Goal: Task Accomplishment & Management: Use online tool/utility

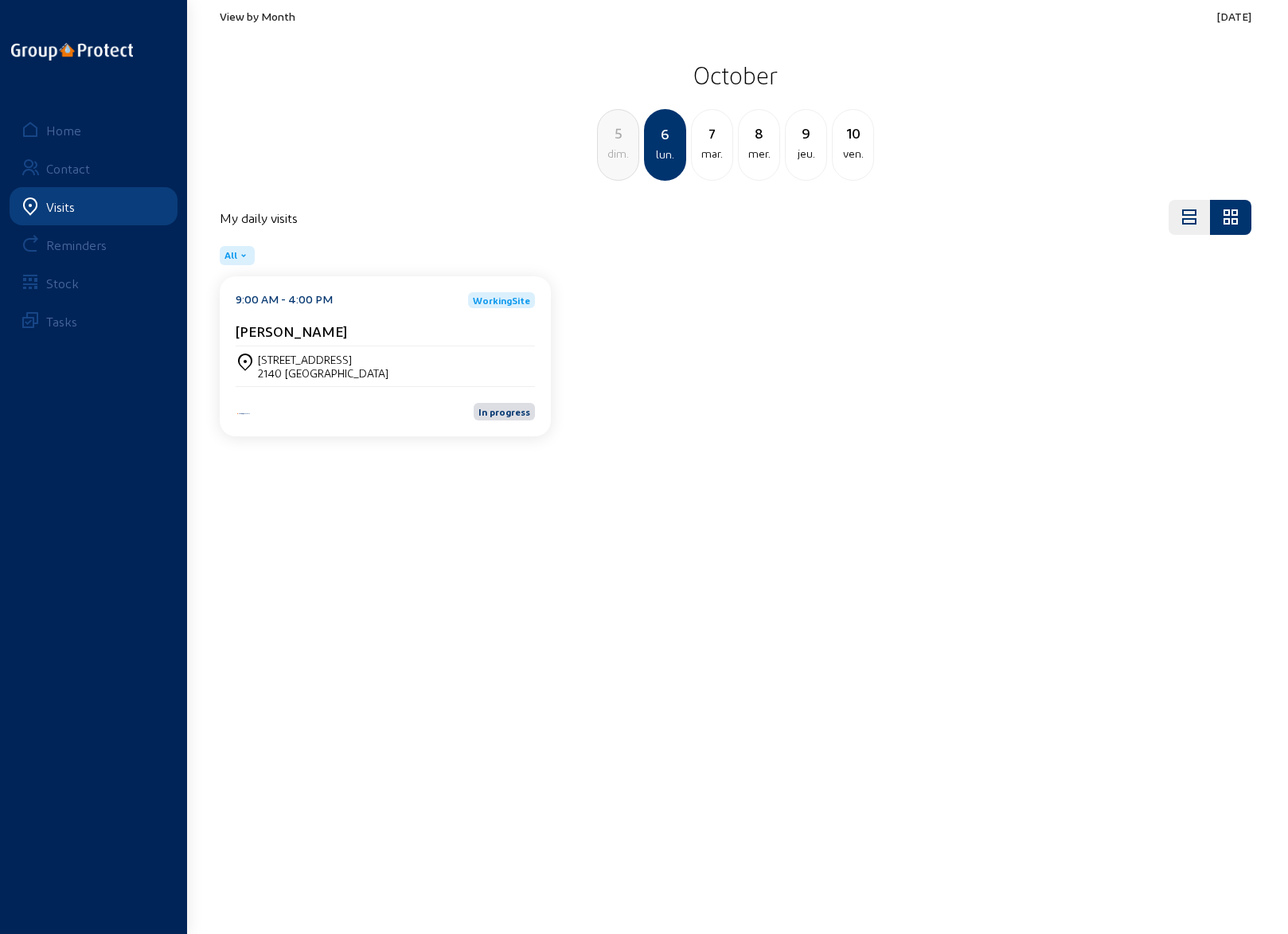
click at [721, 153] on div "mar." at bounding box center [712, 154] width 41 height 19
click at [366, 357] on div "[STREET_ADDRESS]" at bounding box center [385, 367] width 299 height 27
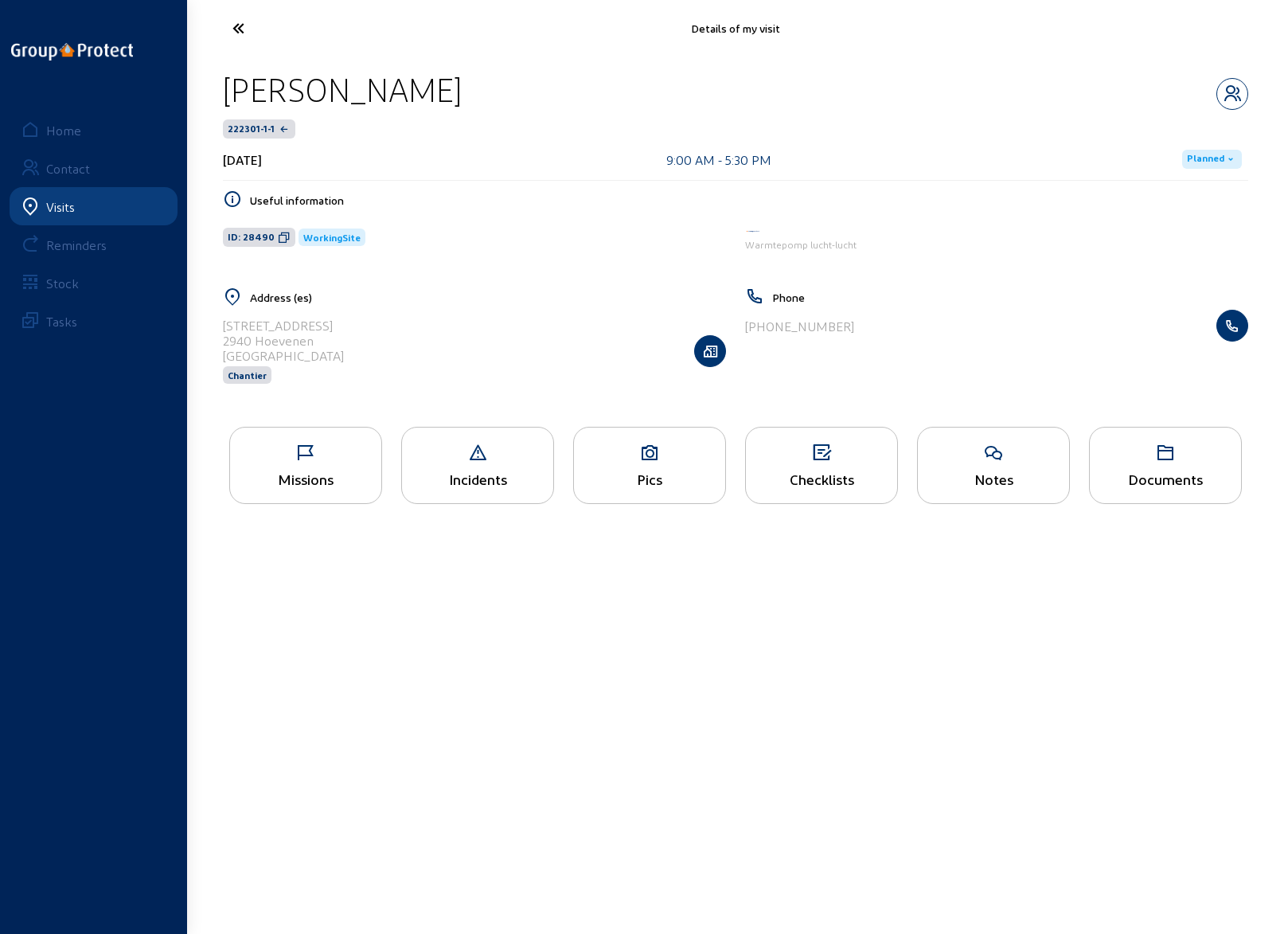
click at [805, 458] on icon at bounding box center [821, 453] width 151 height 19
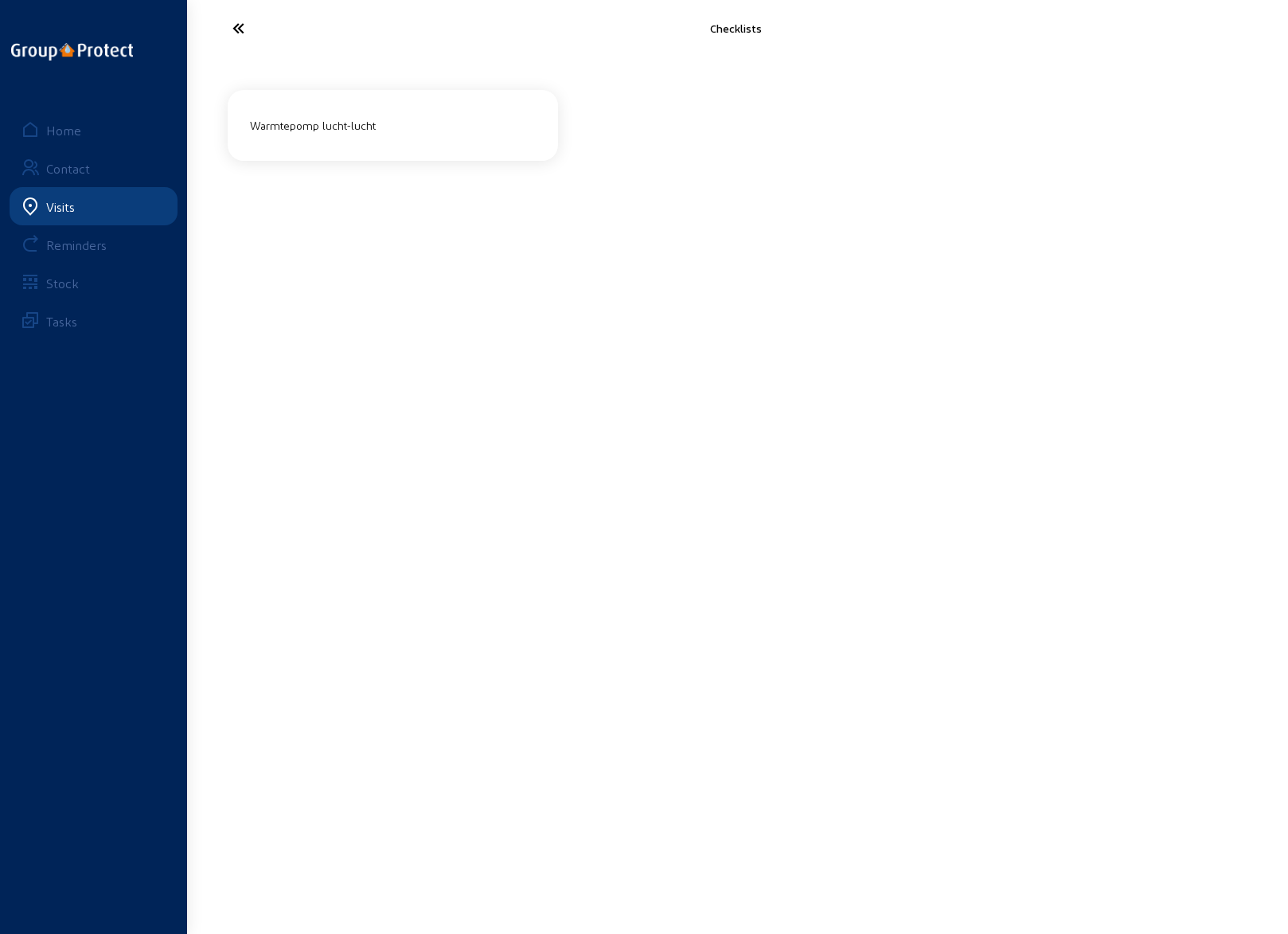
click at [394, 139] on div "Warmtepomp lucht-lucht" at bounding box center [393, 125] width 299 height 39
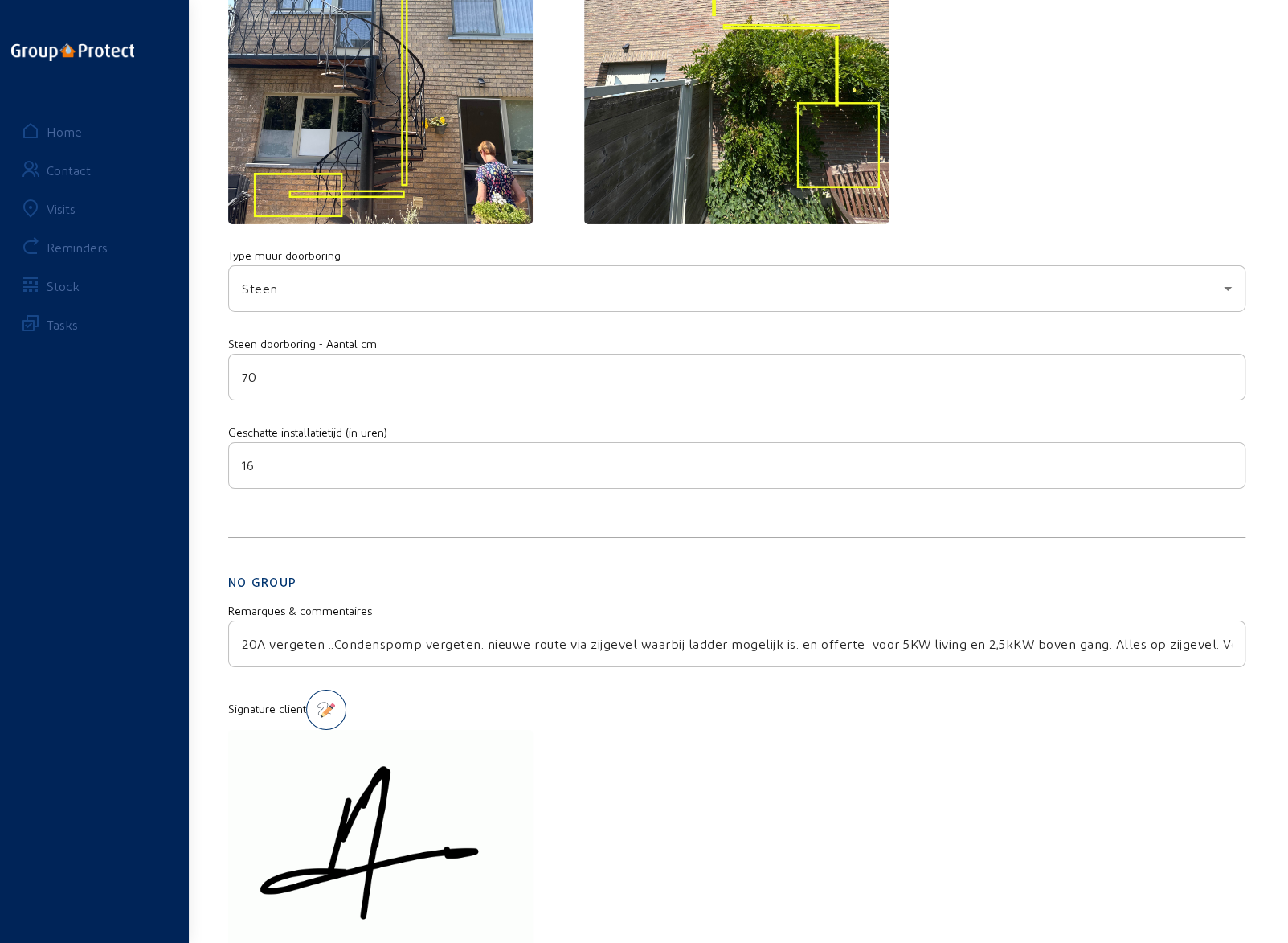
scroll to position [3595, 0]
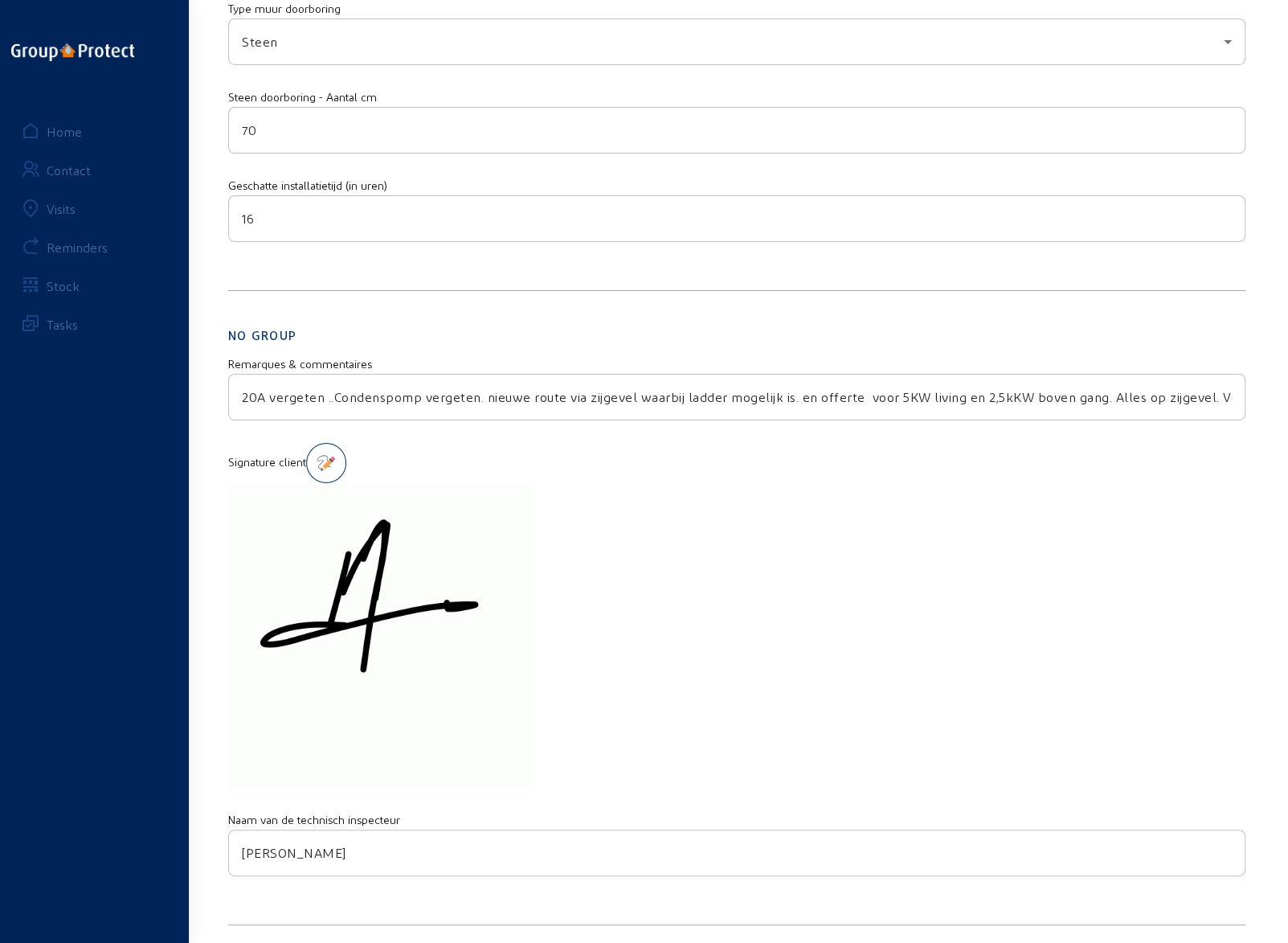
click at [755, 549] on div at bounding box center [737, 637] width 1018 height 308
click at [622, 503] on div at bounding box center [737, 637] width 1018 height 308
drag, startPoint x: 244, startPoint y: 383, endPoint x: 1411, endPoint y: 388, distance: 1167.0
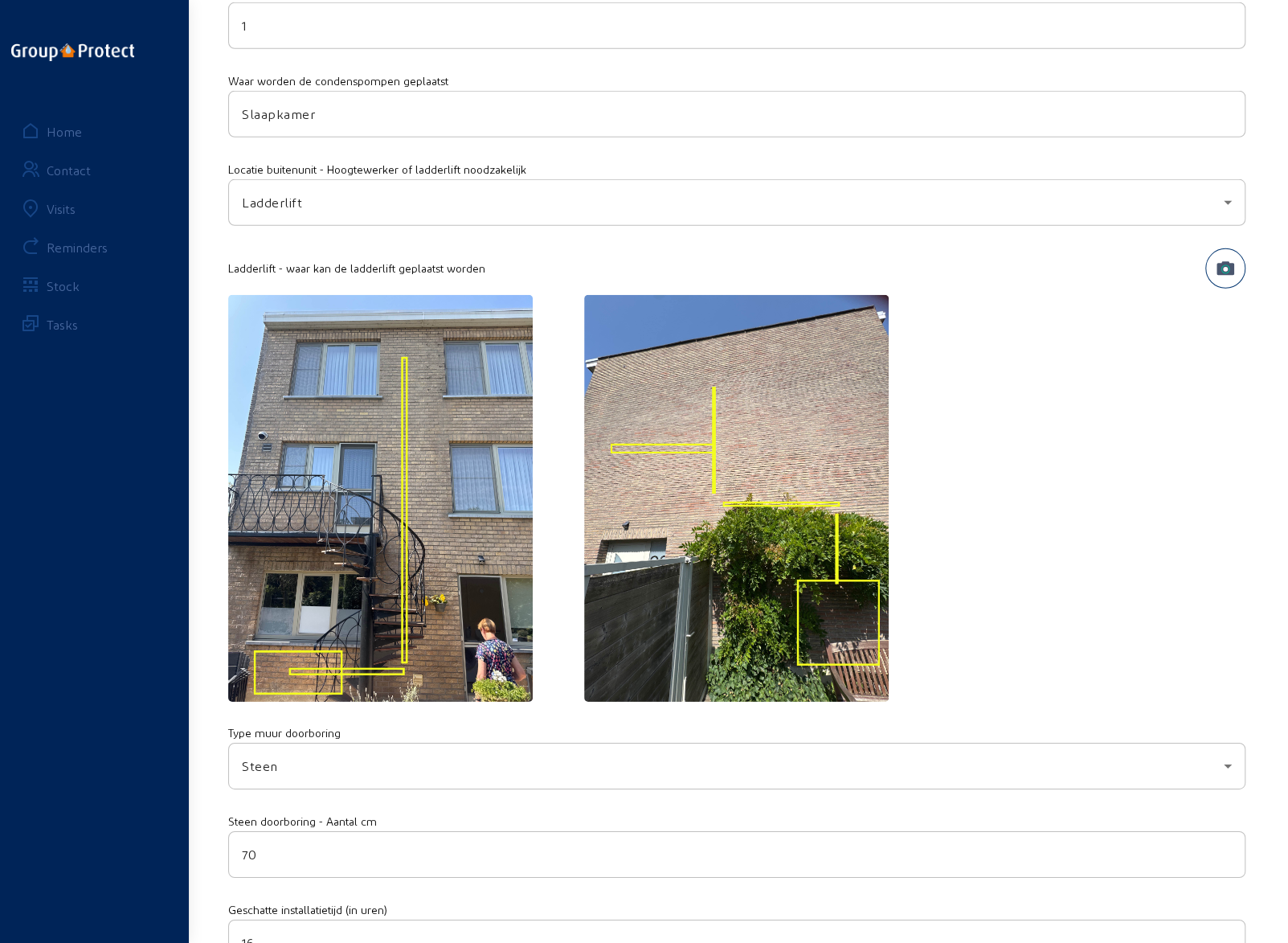
scroll to position [2872, 0]
click at [1062, 529] on div at bounding box center [737, 499] width 1018 height 409
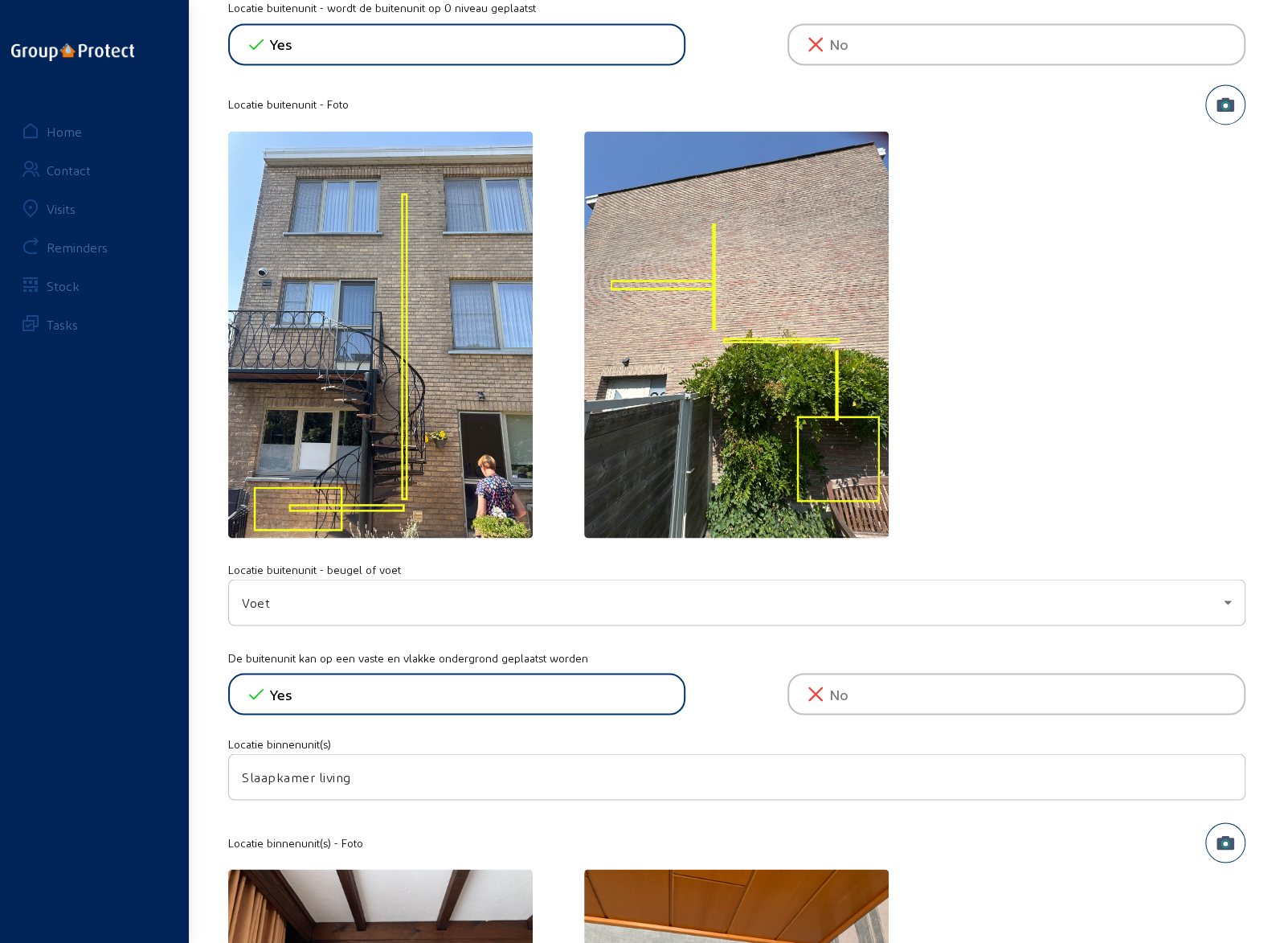
scroll to position [1447, 0]
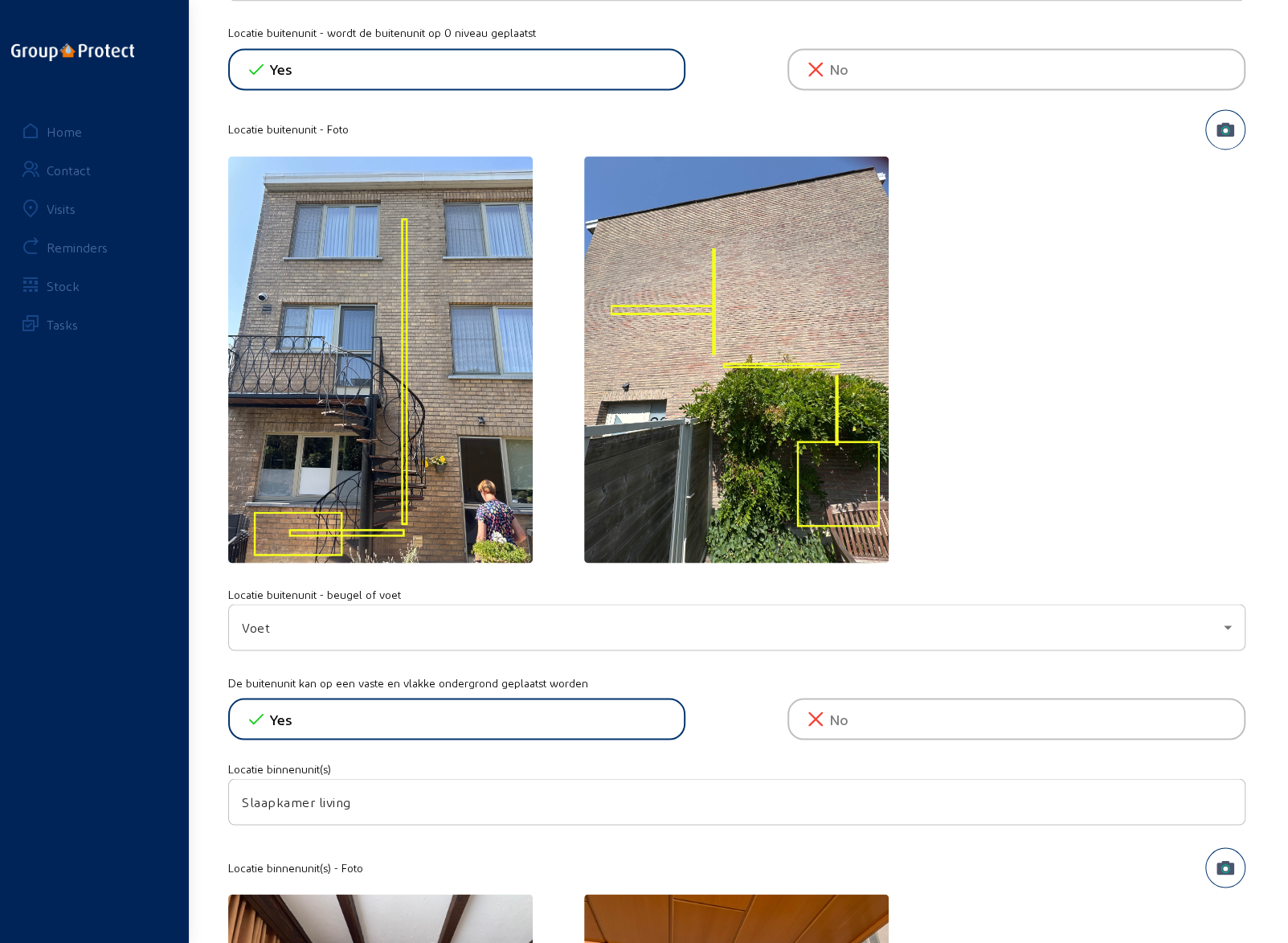
click at [477, 619] on div "Voet" at bounding box center [733, 627] width 982 height 19
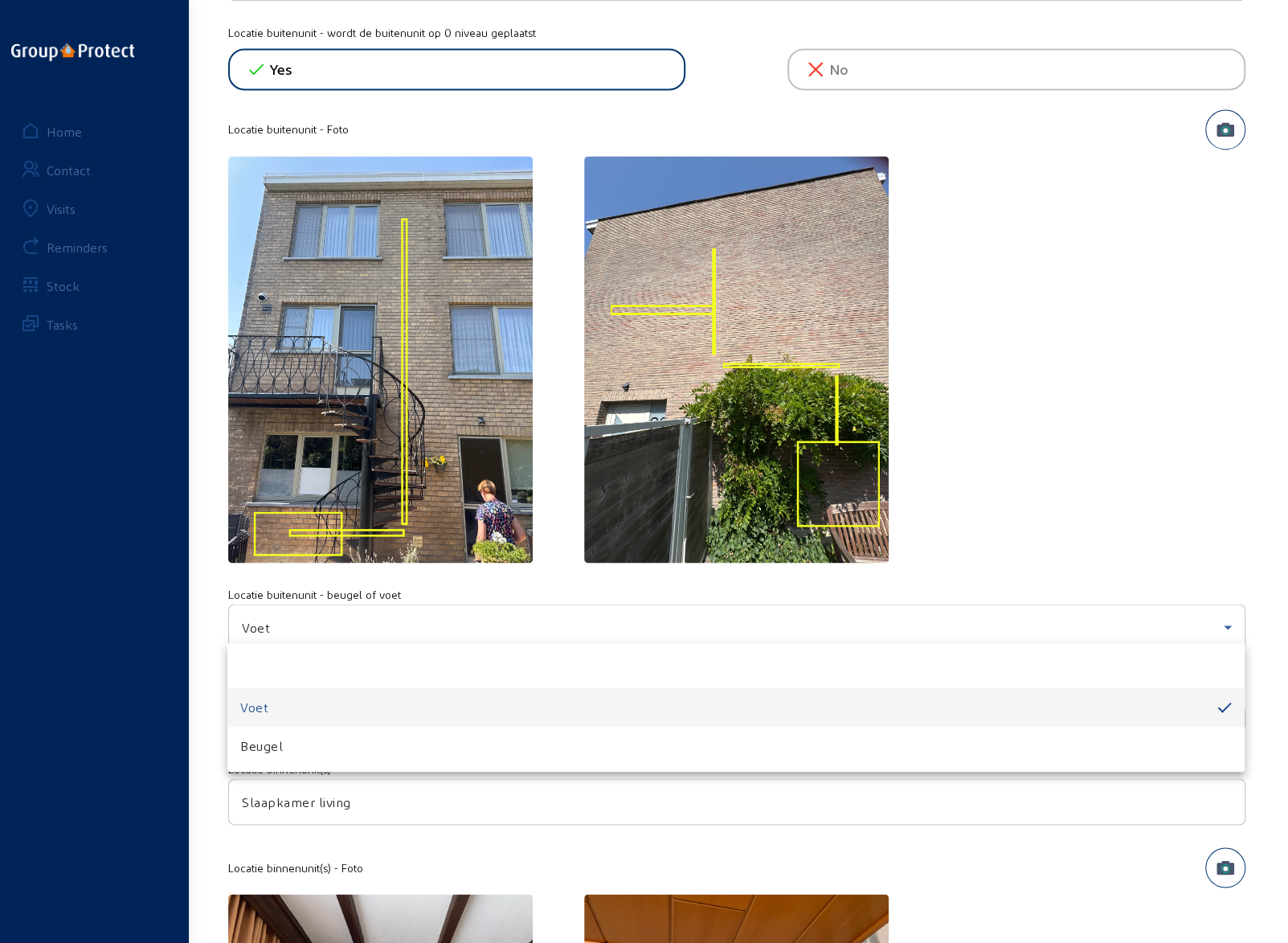
click at [1064, 428] on div at bounding box center [644, 471] width 1288 height 943
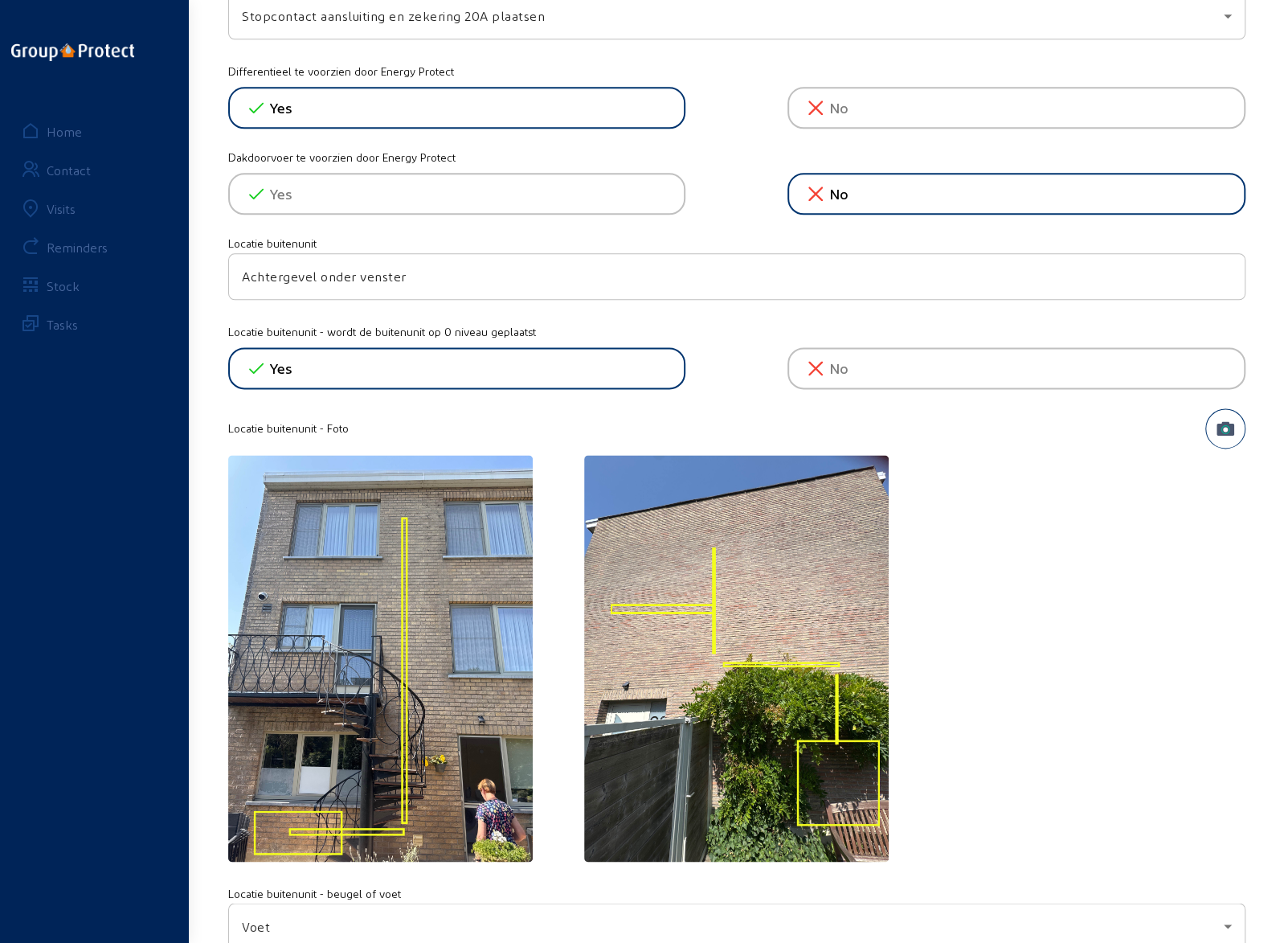
scroll to position [1151, 0]
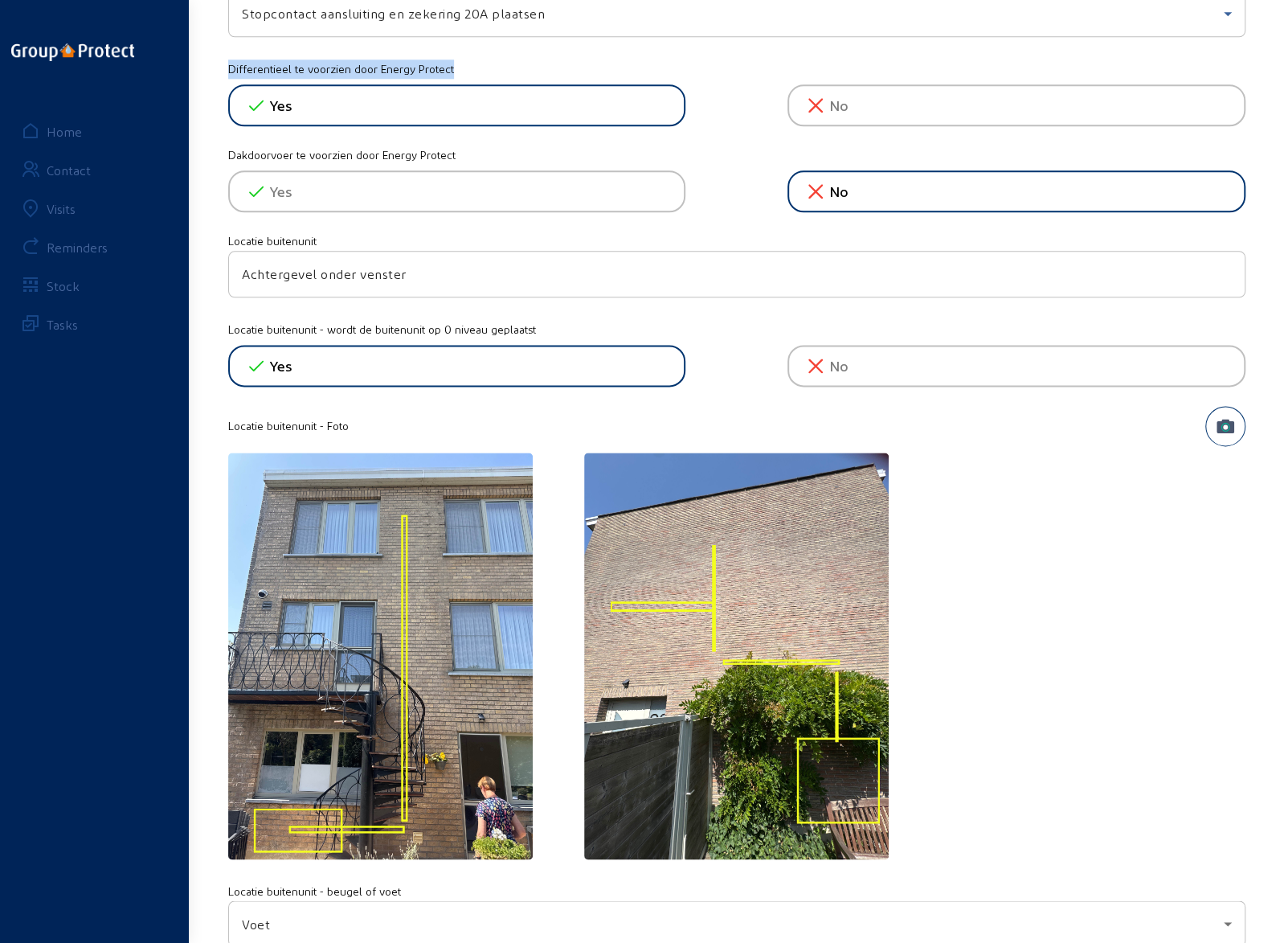
drag, startPoint x: 763, startPoint y: 9, endPoint x: 1220, endPoint y: 66, distance: 460.5
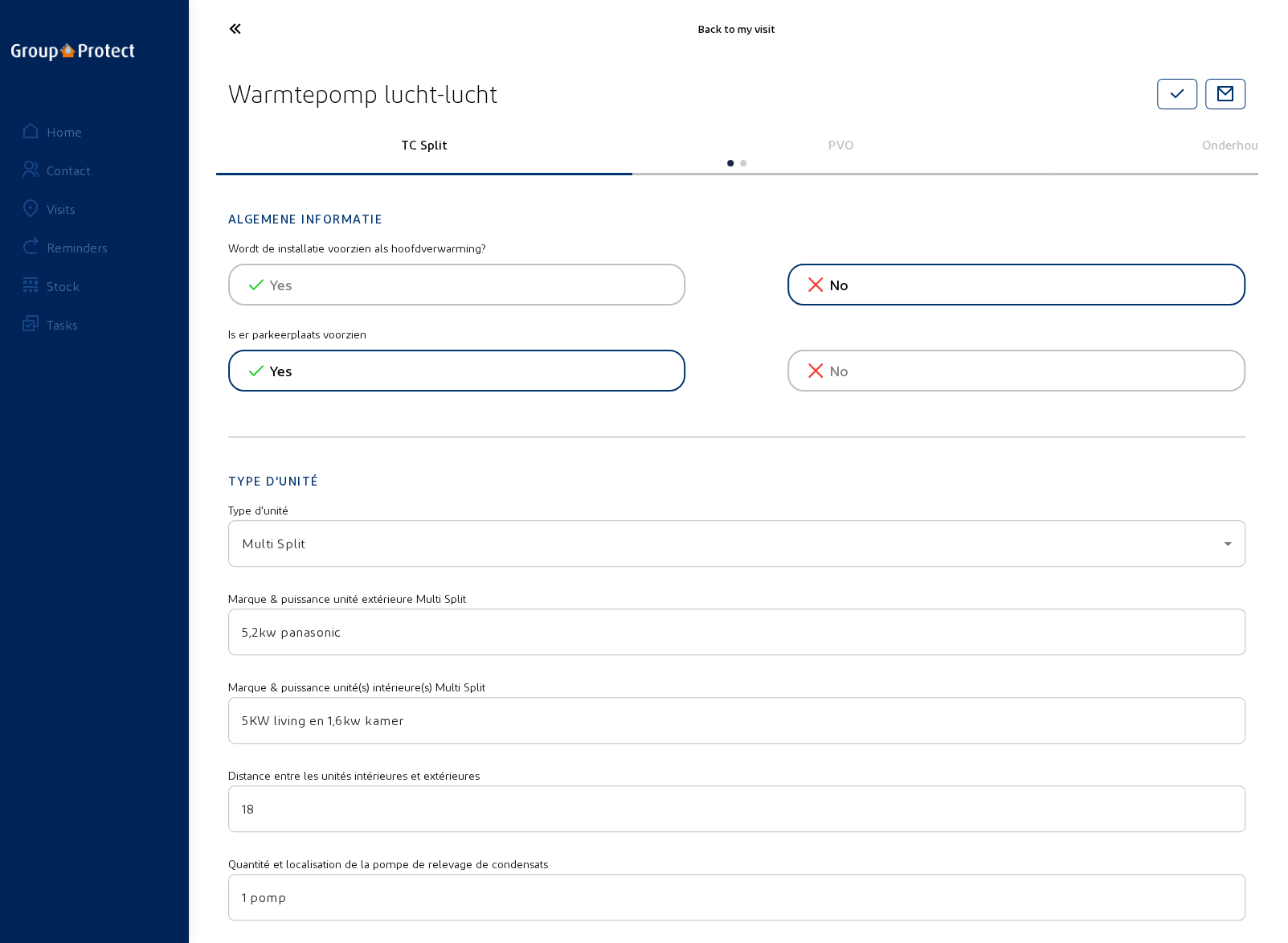
scroll to position [0, 0]
click at [236, 27] on icon at bounding box center [295, 28] width 148 height 28
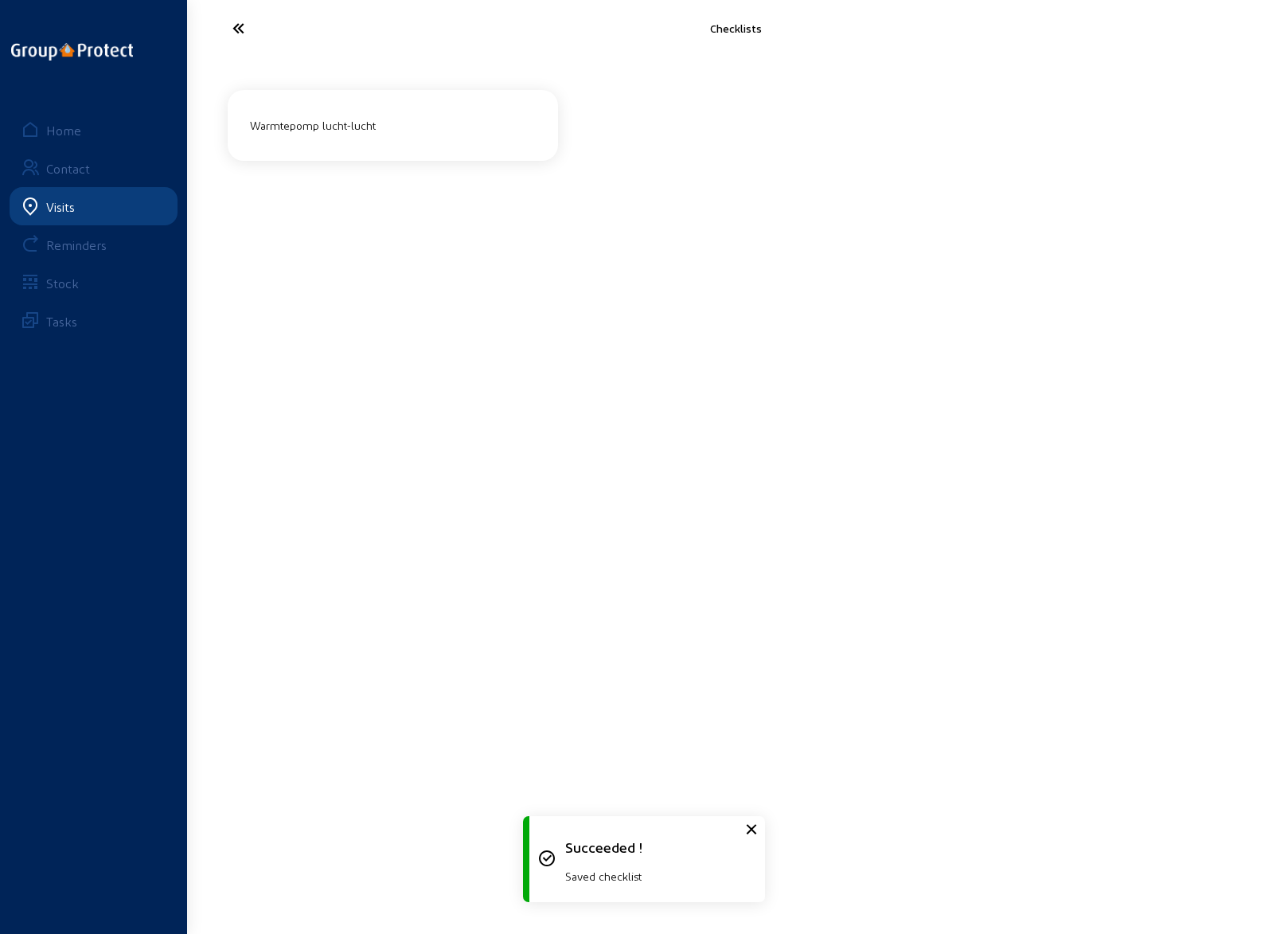
click at [235, 30] on icon at bounding box center [298, 28] width 147 height 28
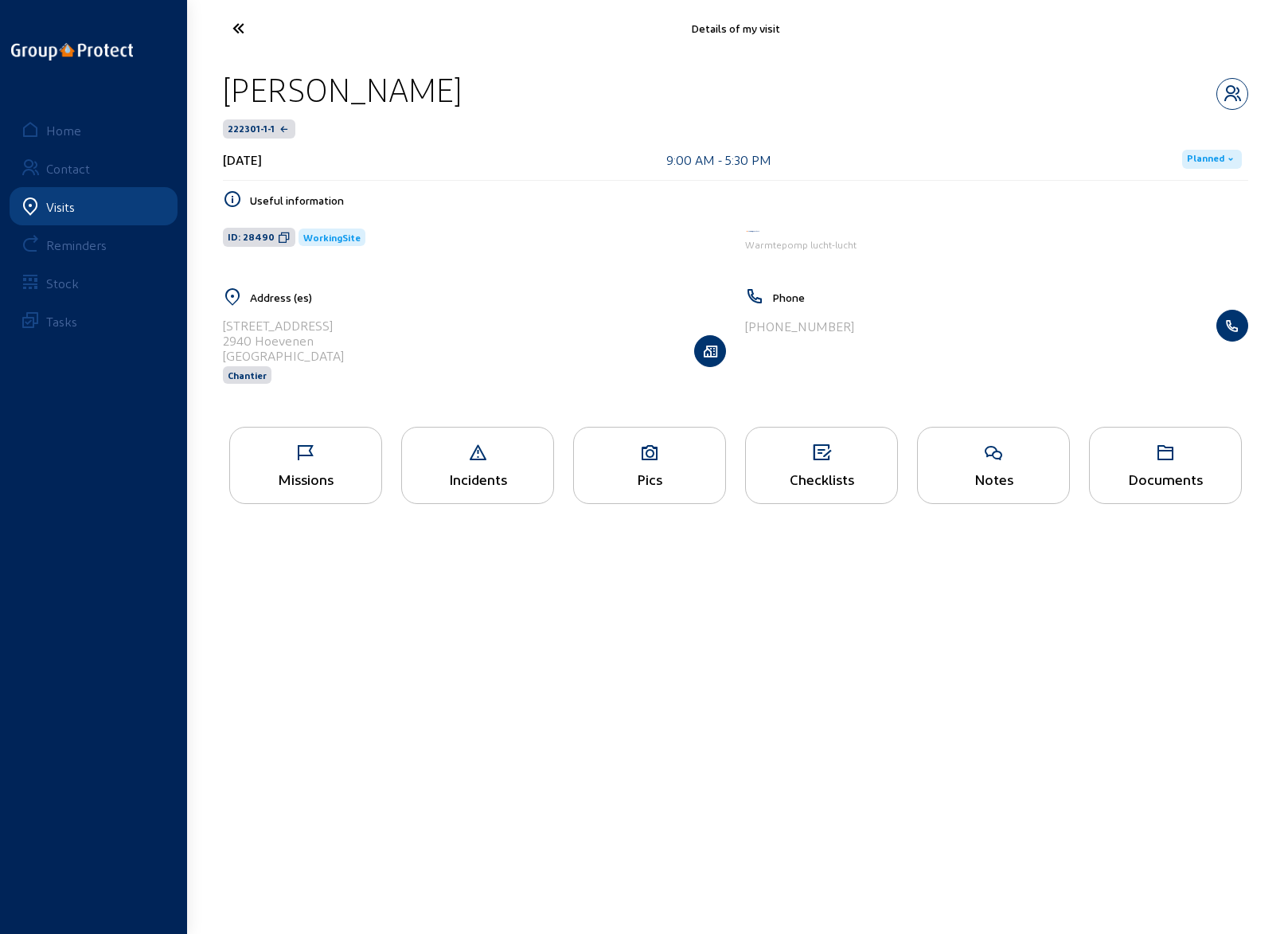
click at [238, 29] on icon at bounding box center [298, 28] width 147 height 28
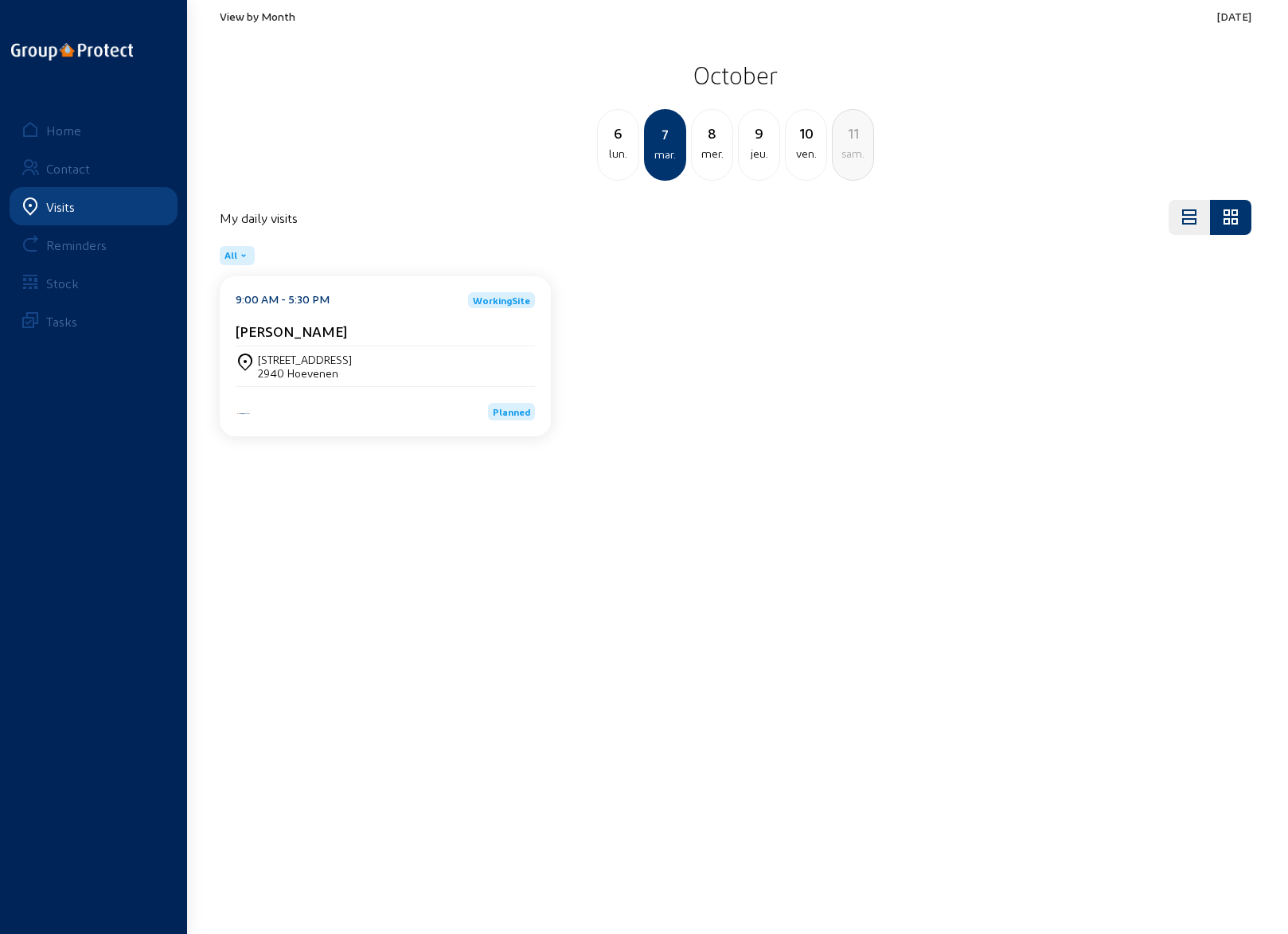
click at [699, 142] on div "8" at bounding box center [712, 133] width 41 height 22
click at [297, 364] on div "Moerkerkse [STREET_ADDRESS]" at bounding box center [335, 360] width 156 height 14
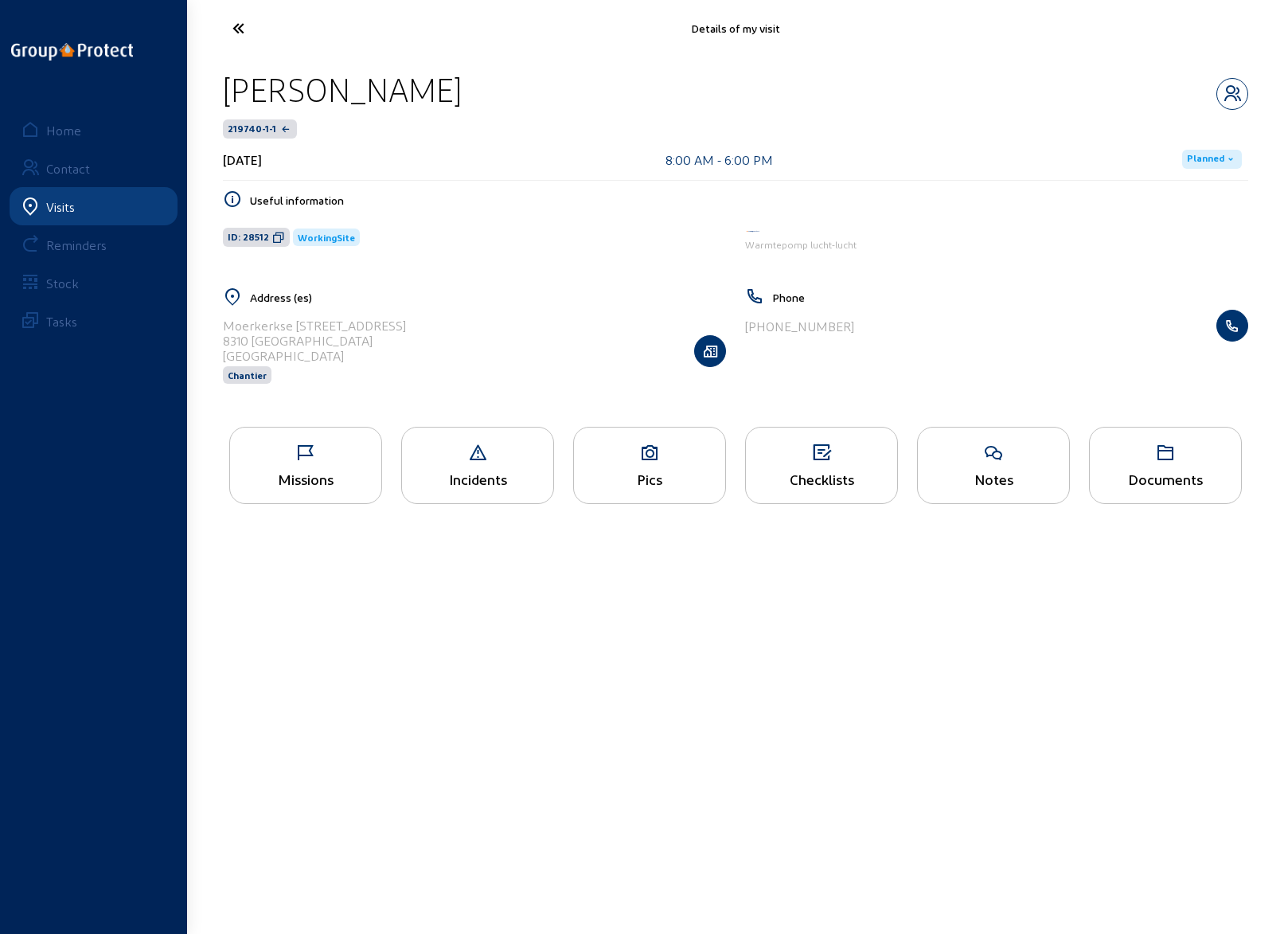
click at [299, 461] on div "Missions" at bounding box center [305, 465] width 153 height 78
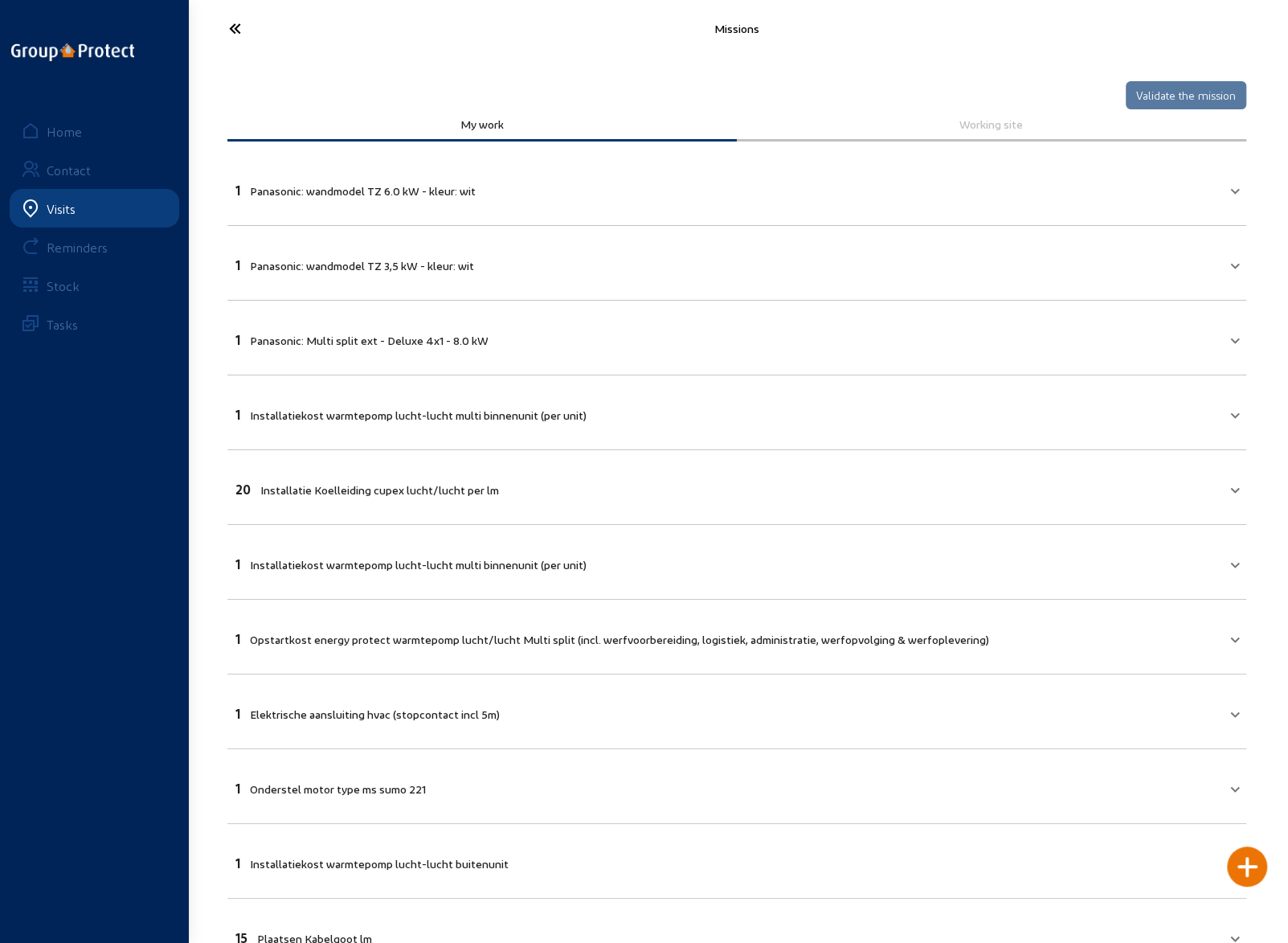
click at [224, 27] on icon at bounding box center [295, 28] width 148 height 28
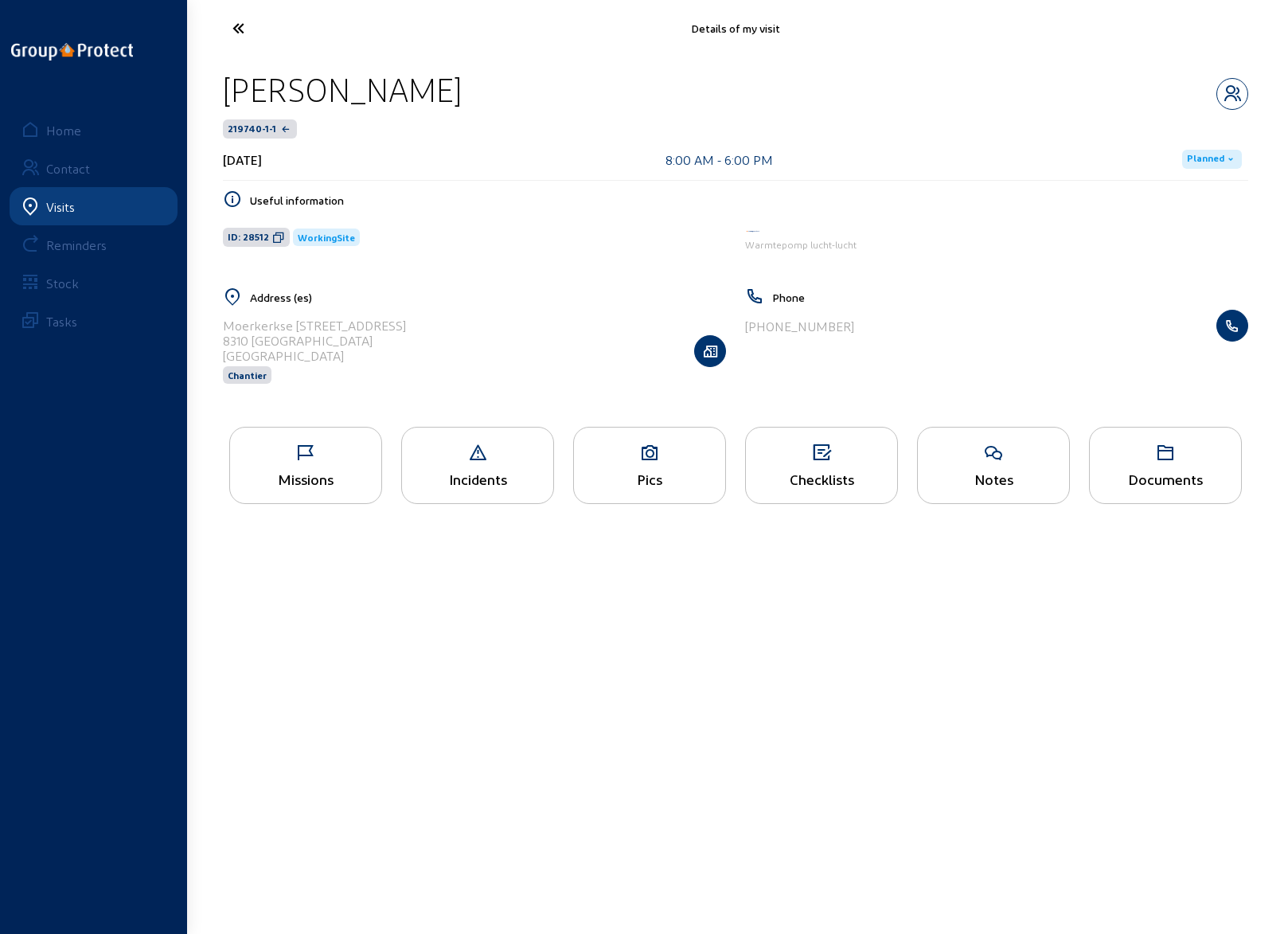
click at [827, 473] on div "Checklists" at bounding box center [821, 479] width 151 height 17
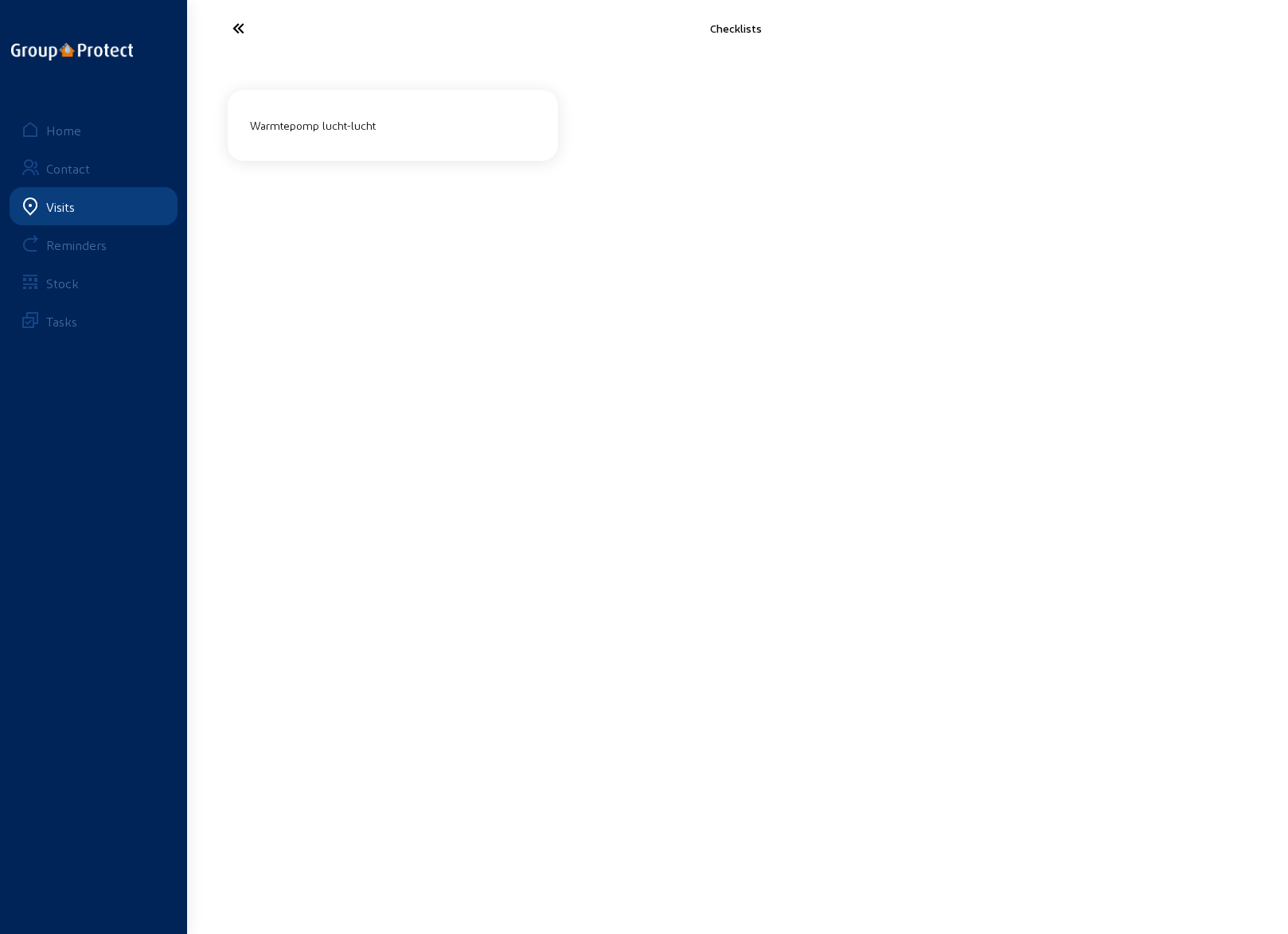
click at [360, 124] on div "Warmtepomp lucht-lucht" at bounding box center [393, 125] width 299 height 26
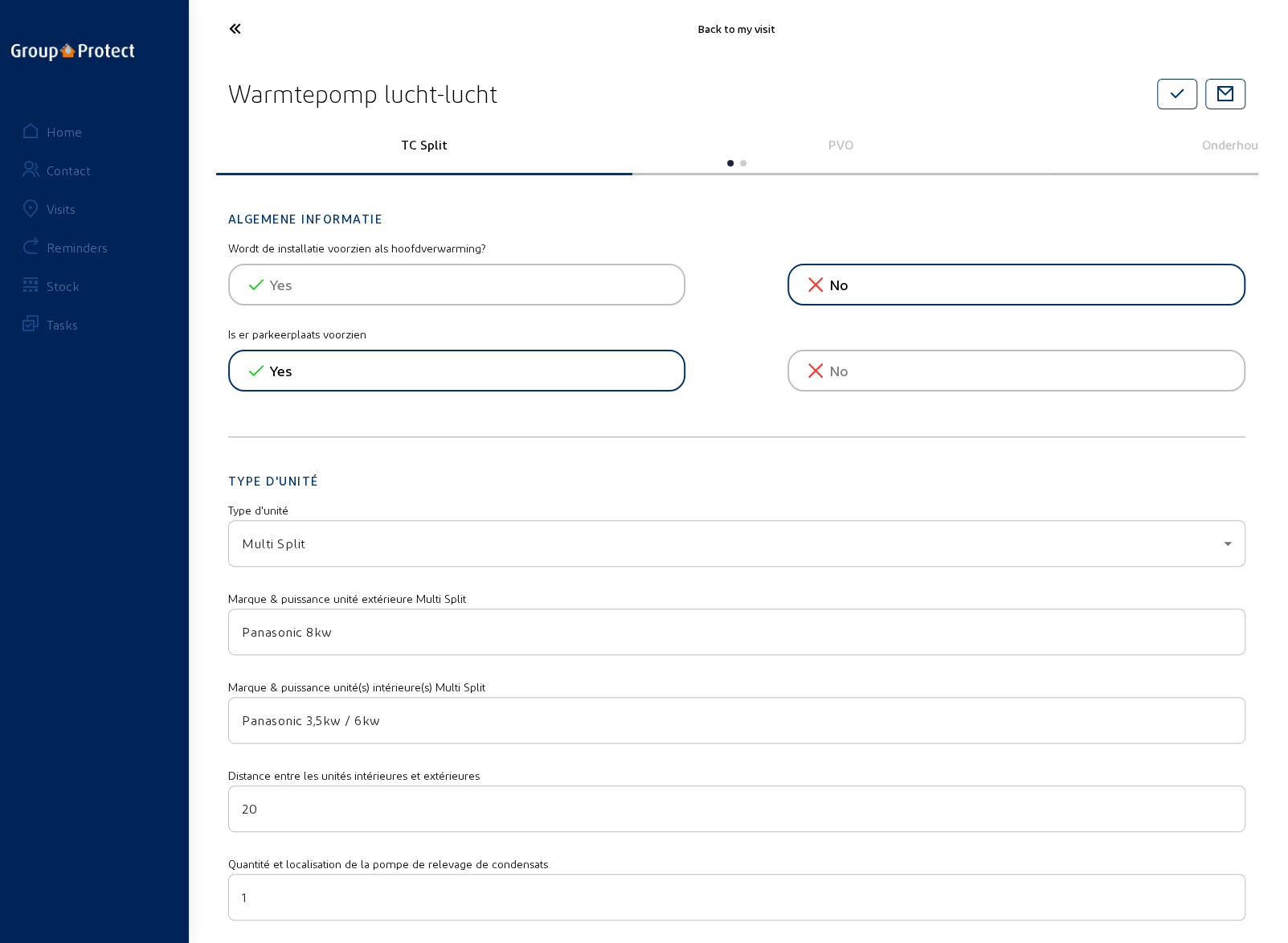
click at [236, 34] on icon at bounding box center [295, 28] width 148 height 28
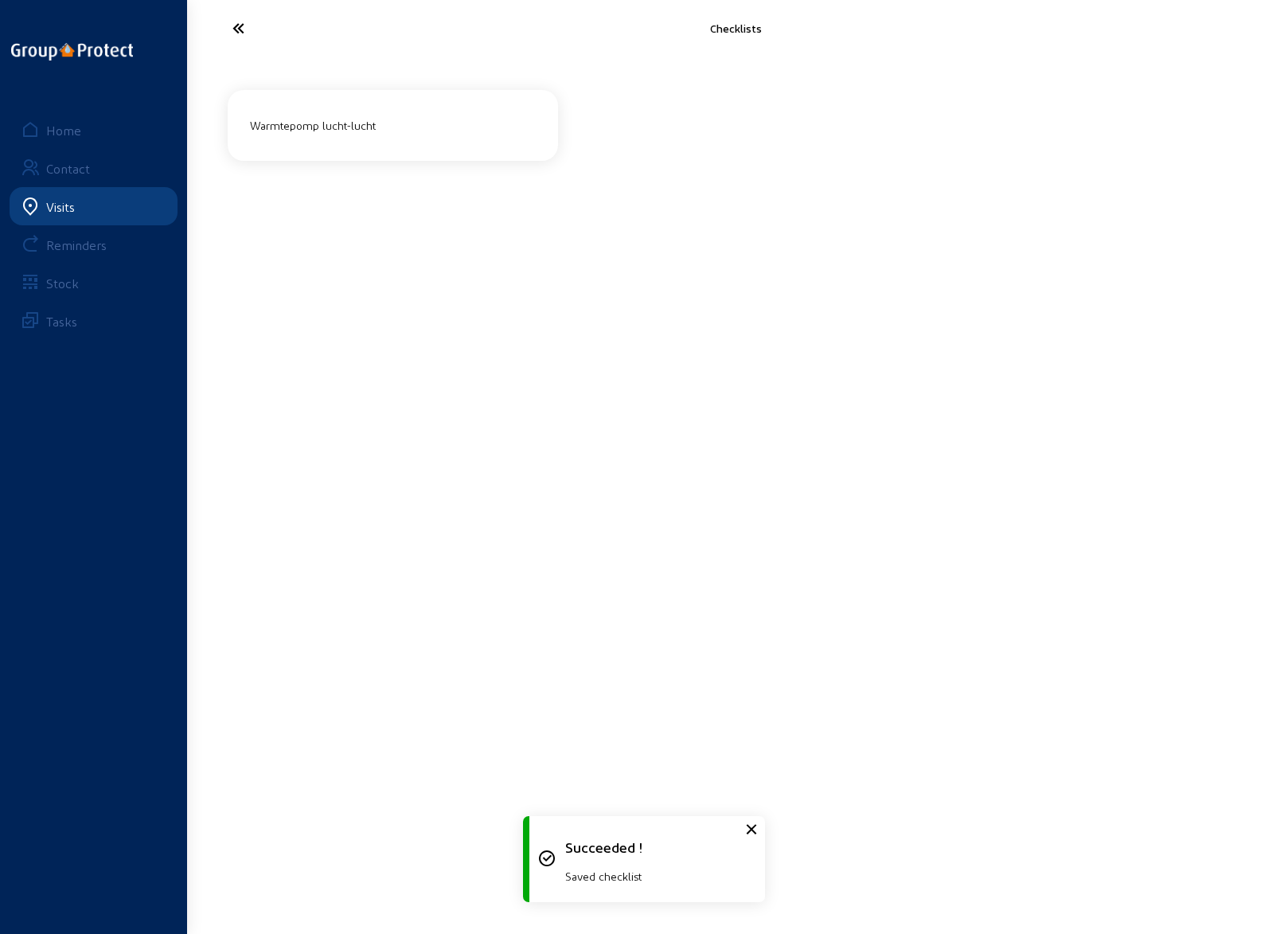
click at [229, 25] on icon at bounding box center [298, 28] width 147 height 28
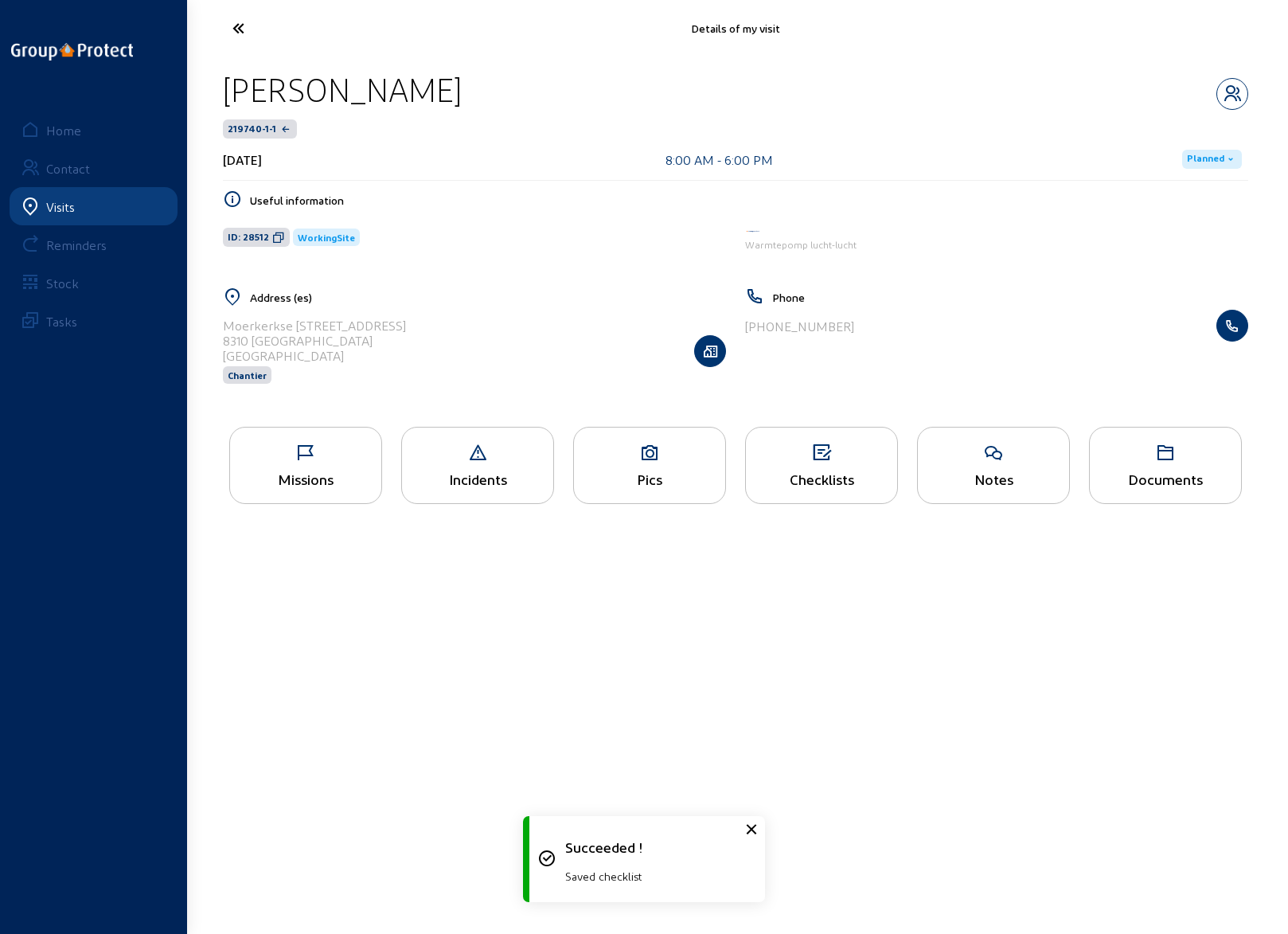
click at [290, 473] on div "Missions" at bounding box center [305, 479] width 151 height 17
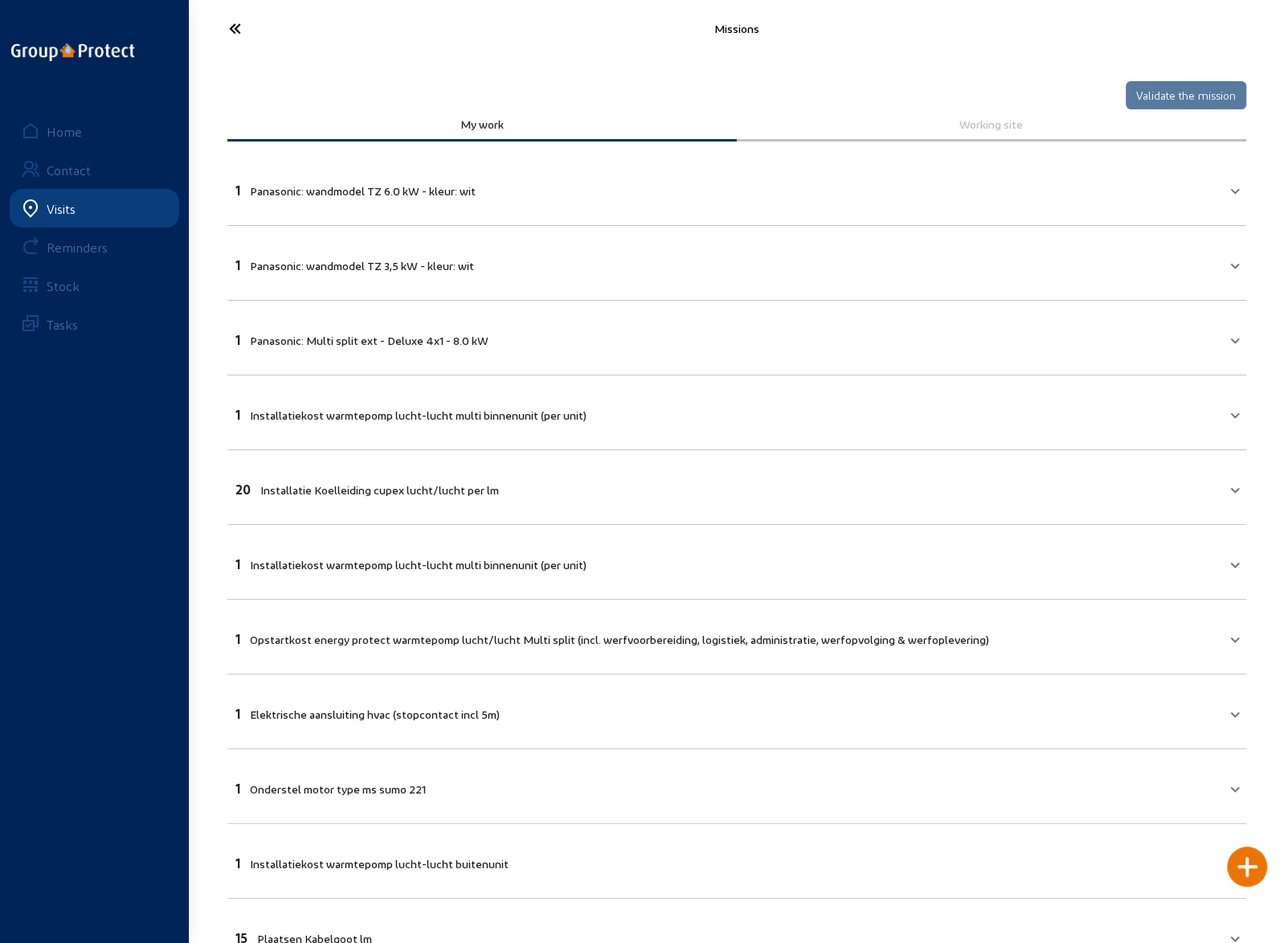
click at [235, 34] on icon at bounding box center [295, 28] width 148 height 28
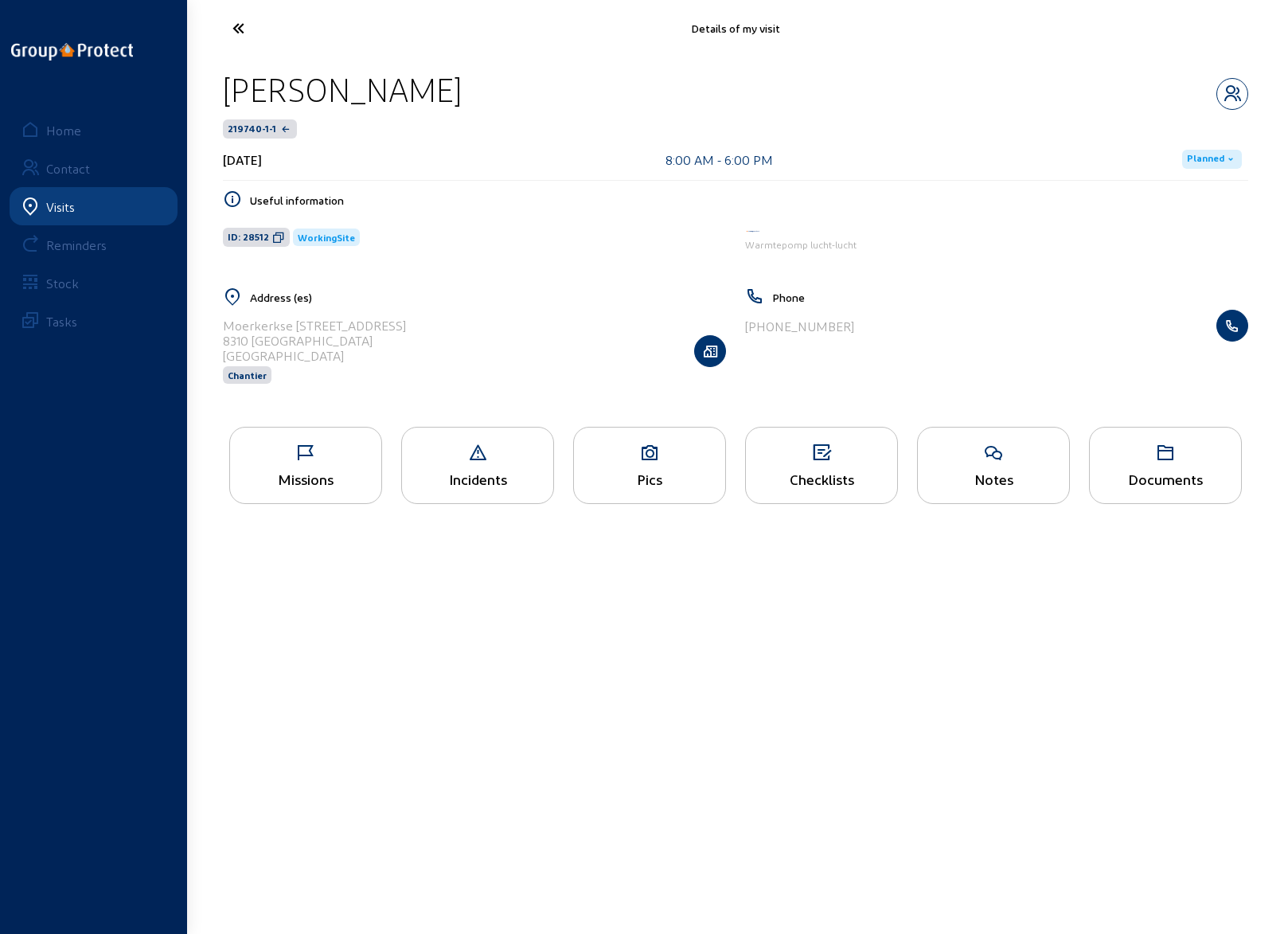
click at [808, 471] on div "Checklists" at bounding box center [821, 479] width 151 height 17
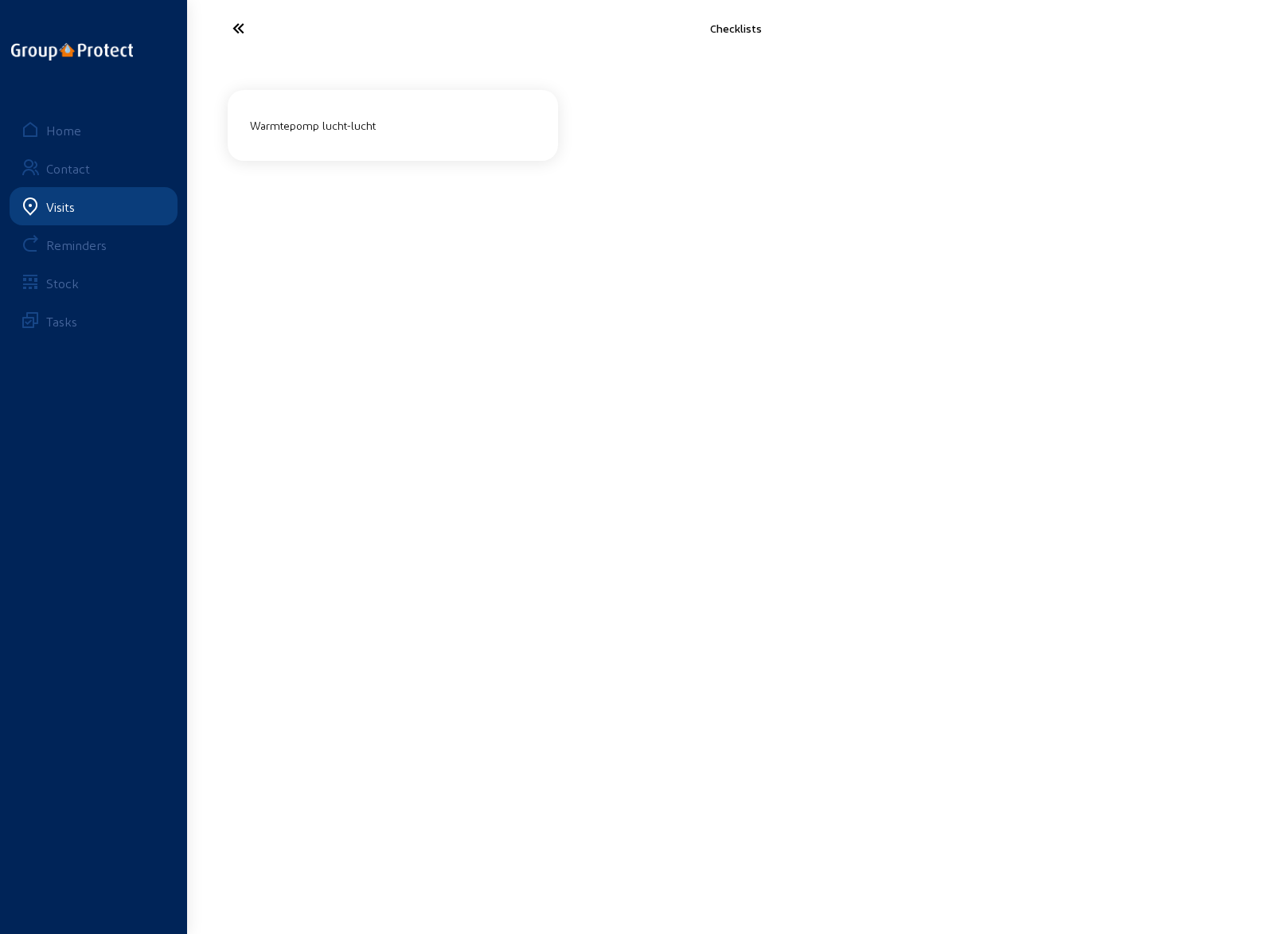
click at [369, 124] on div "Warmtepomp lucht-lucht" at bounding box center [393, 125] width 299 height 26
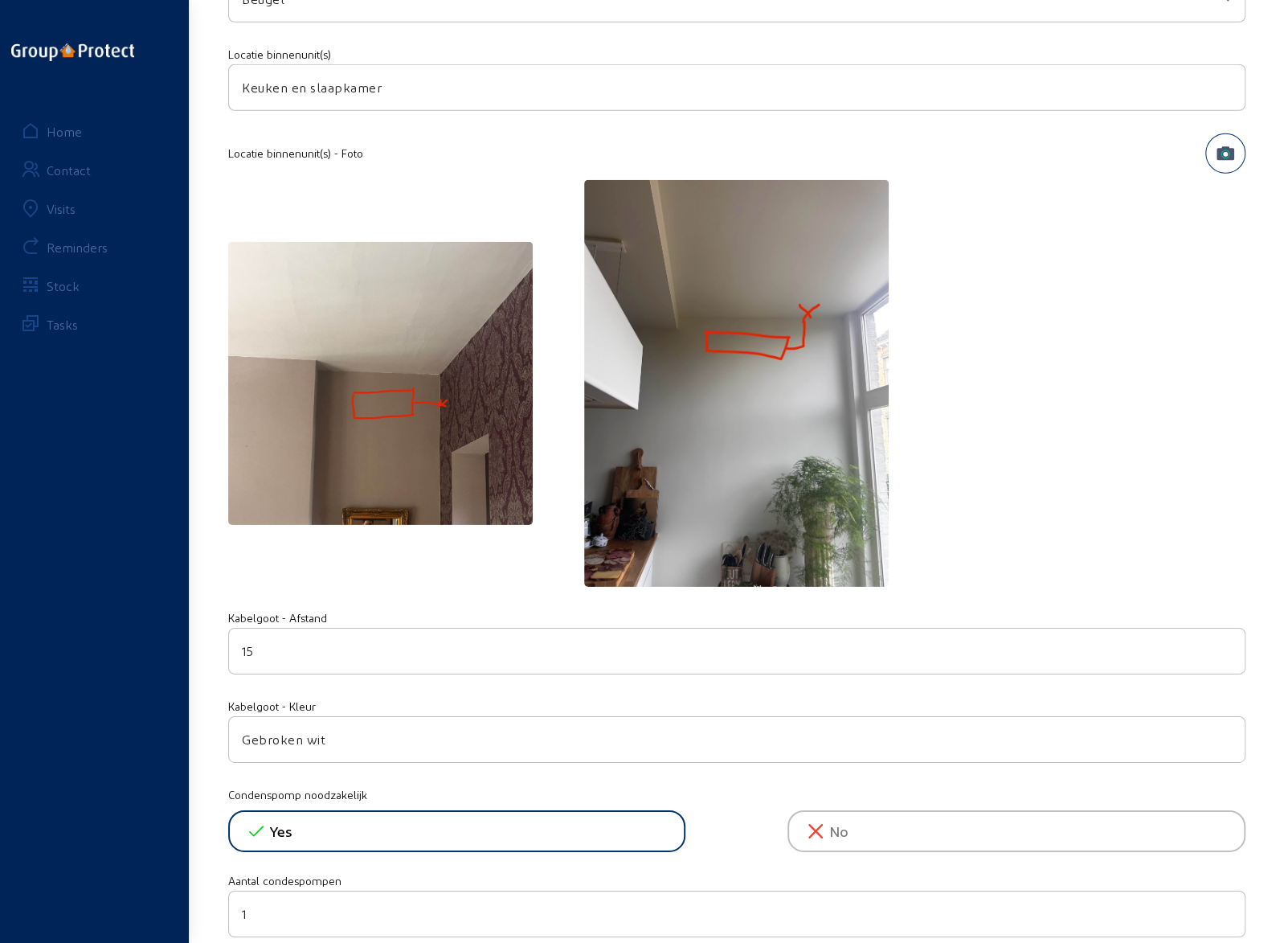
scroll to position [2894, 0]
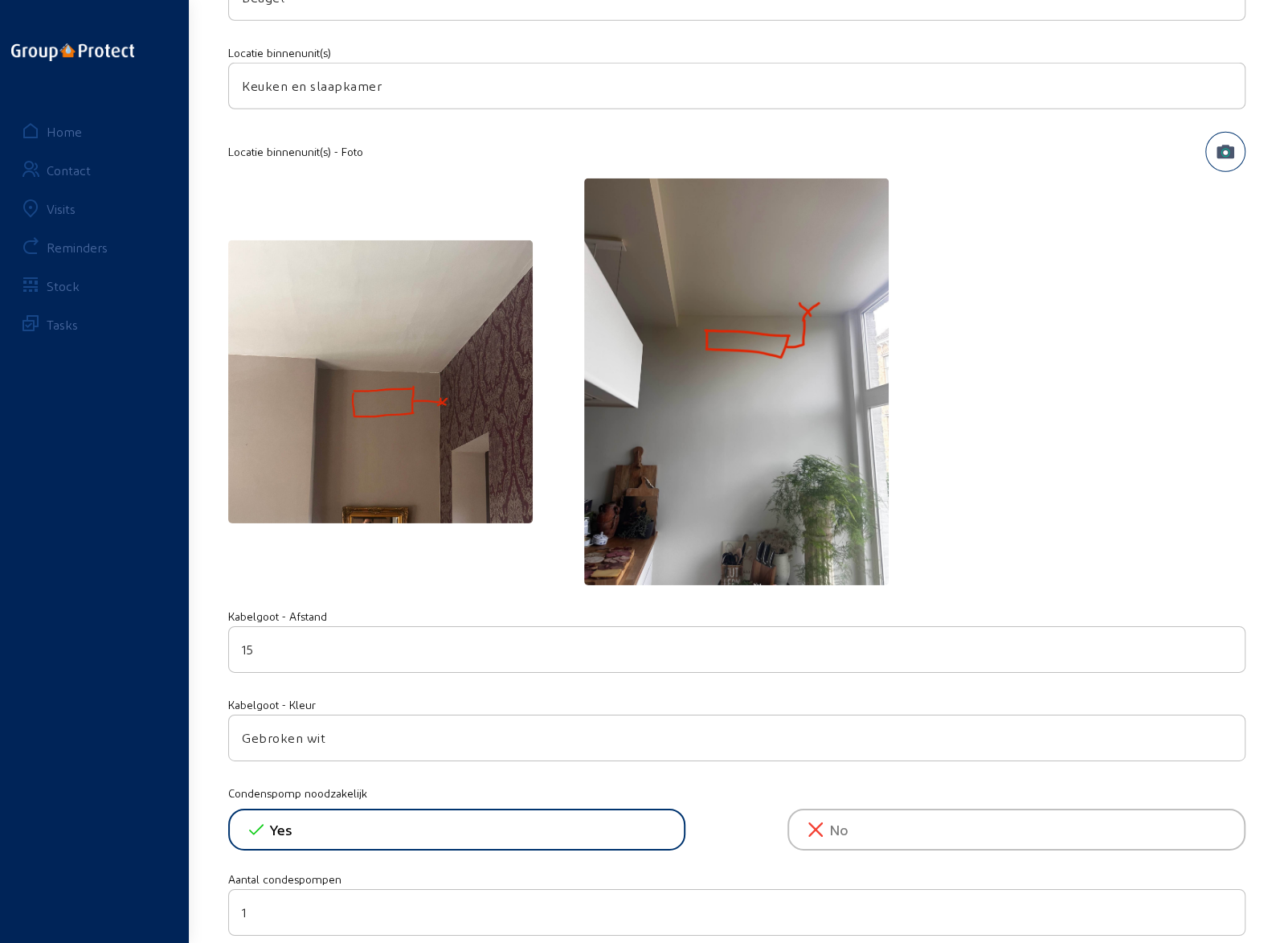
drag, startPoint x: 241, startPoint y: 728, endPoint x: 336, endPoint y: 729, distance: 95.0
click at [336, 729] on input "Gebroken wit" at bounding box center [737, 738] width 990 height 19
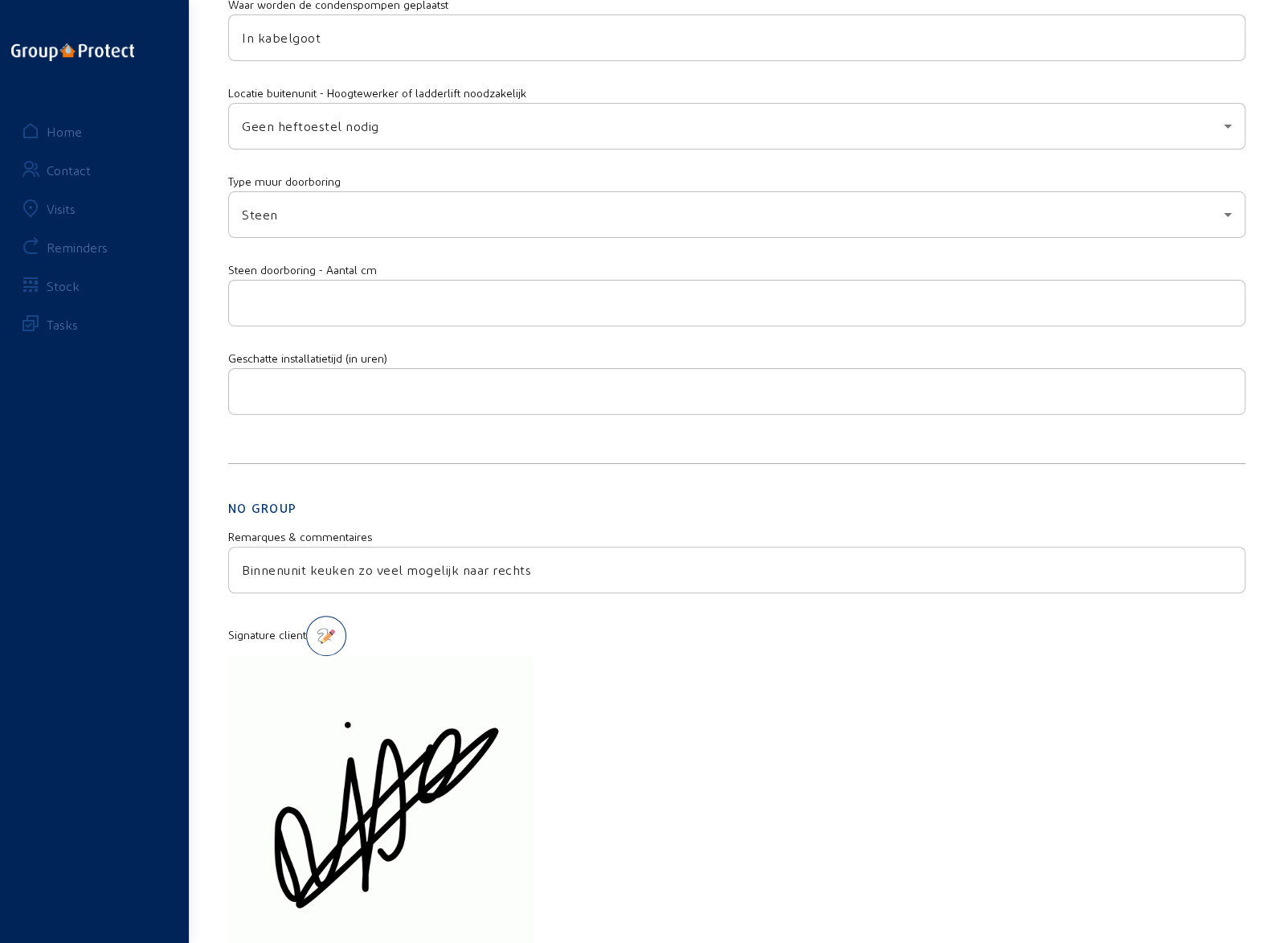
scroll to position [3859, 0]
drag, startPoint x: 548, startPoint y: 557, endPoint x: 211, endPoint y: 555, distance: 337.0
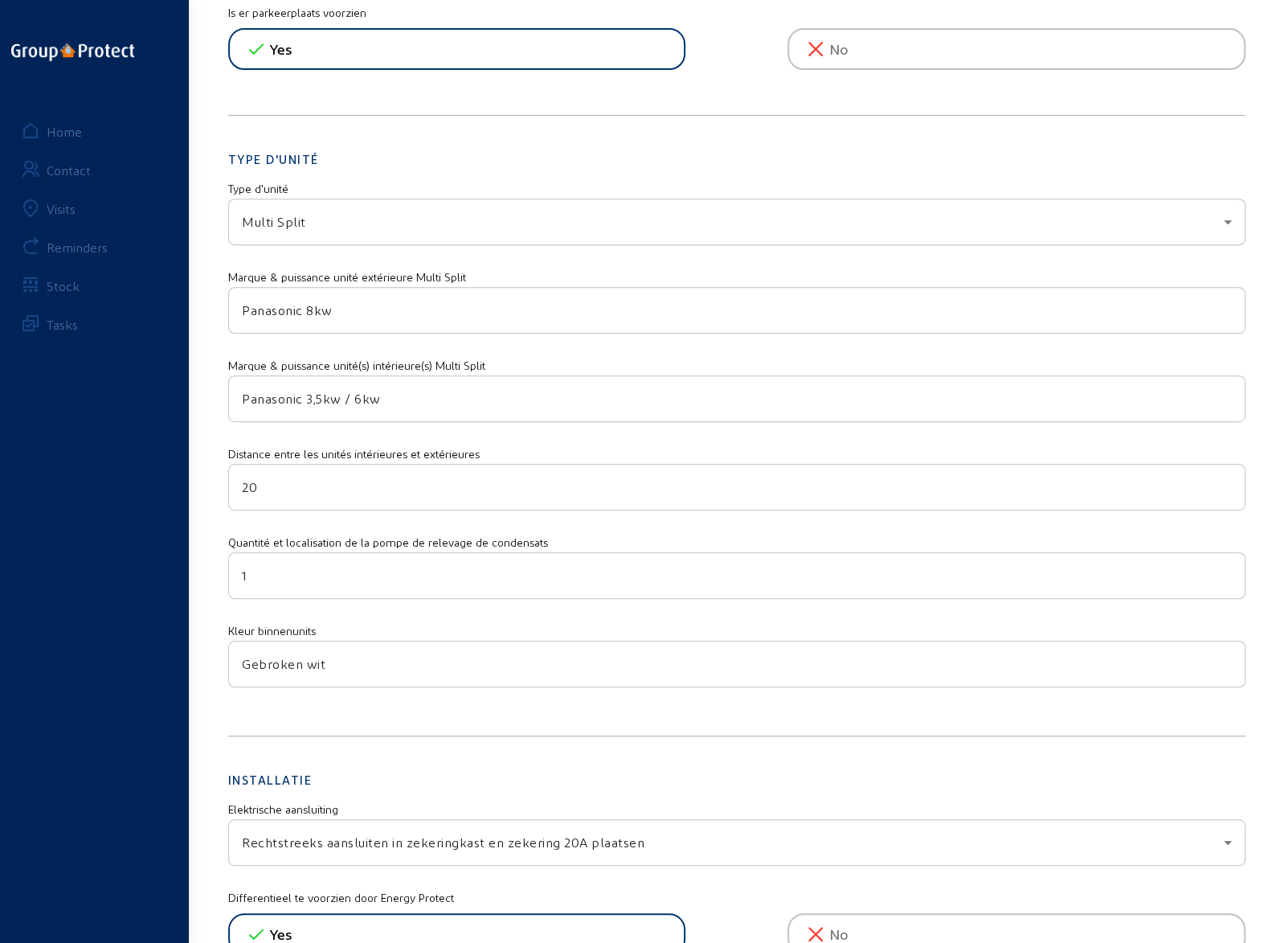
scroll to position [0, 0]
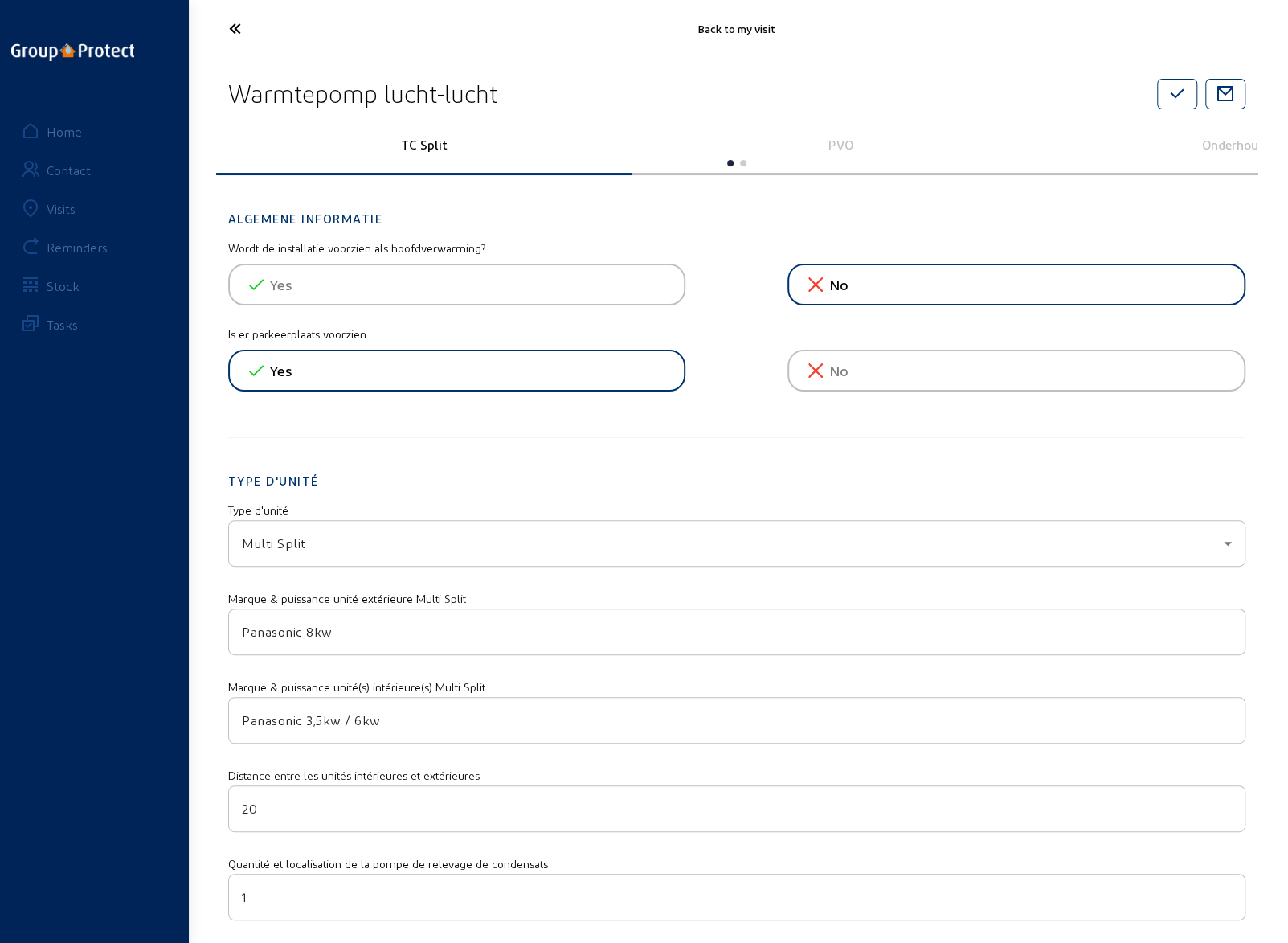
click at [229, 30] on icon at bounding box center [295, 28] width 148 height 28
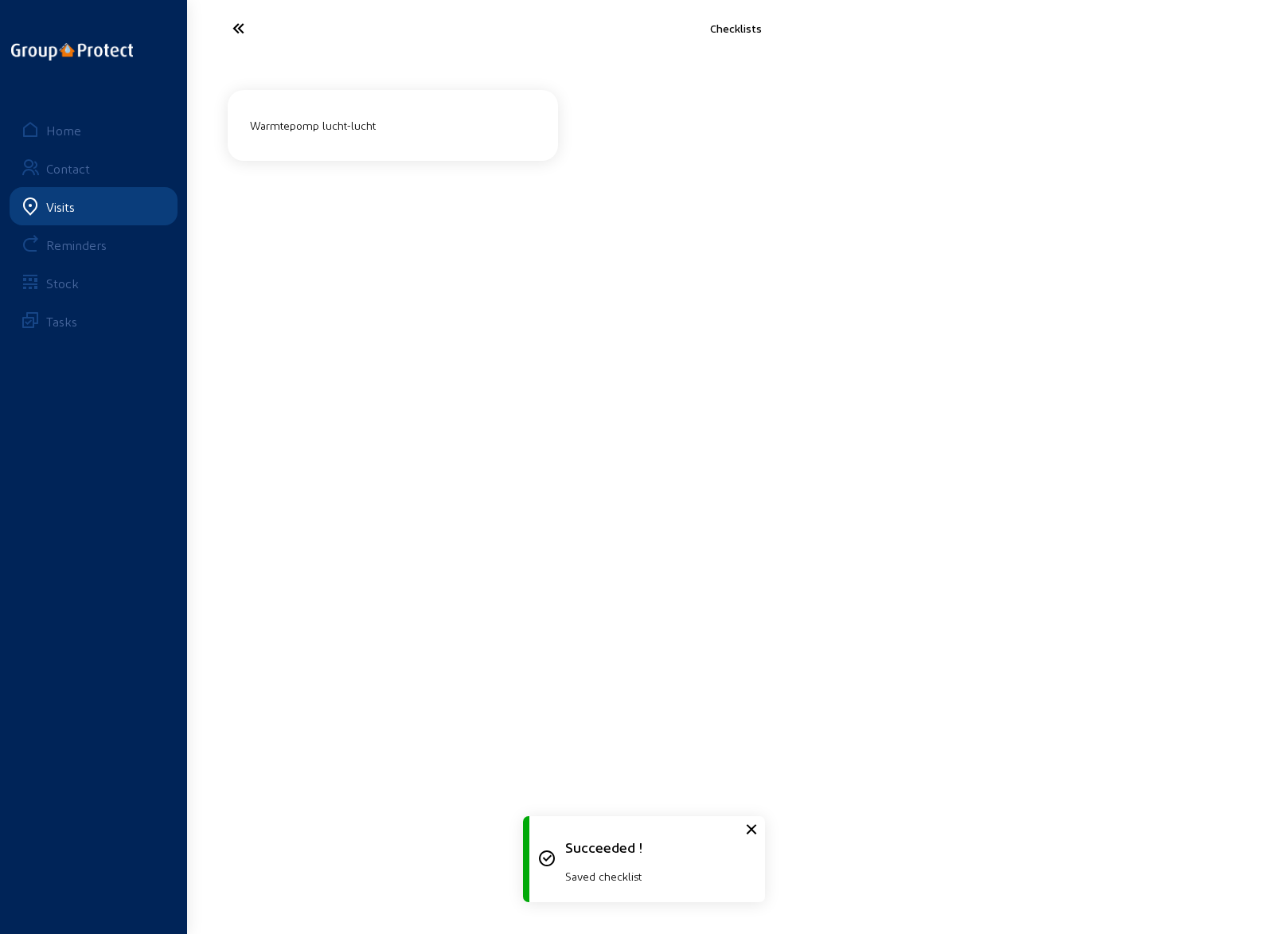
click at [227, 30] on icon at bounding box center [298, 28] width 147 height 28
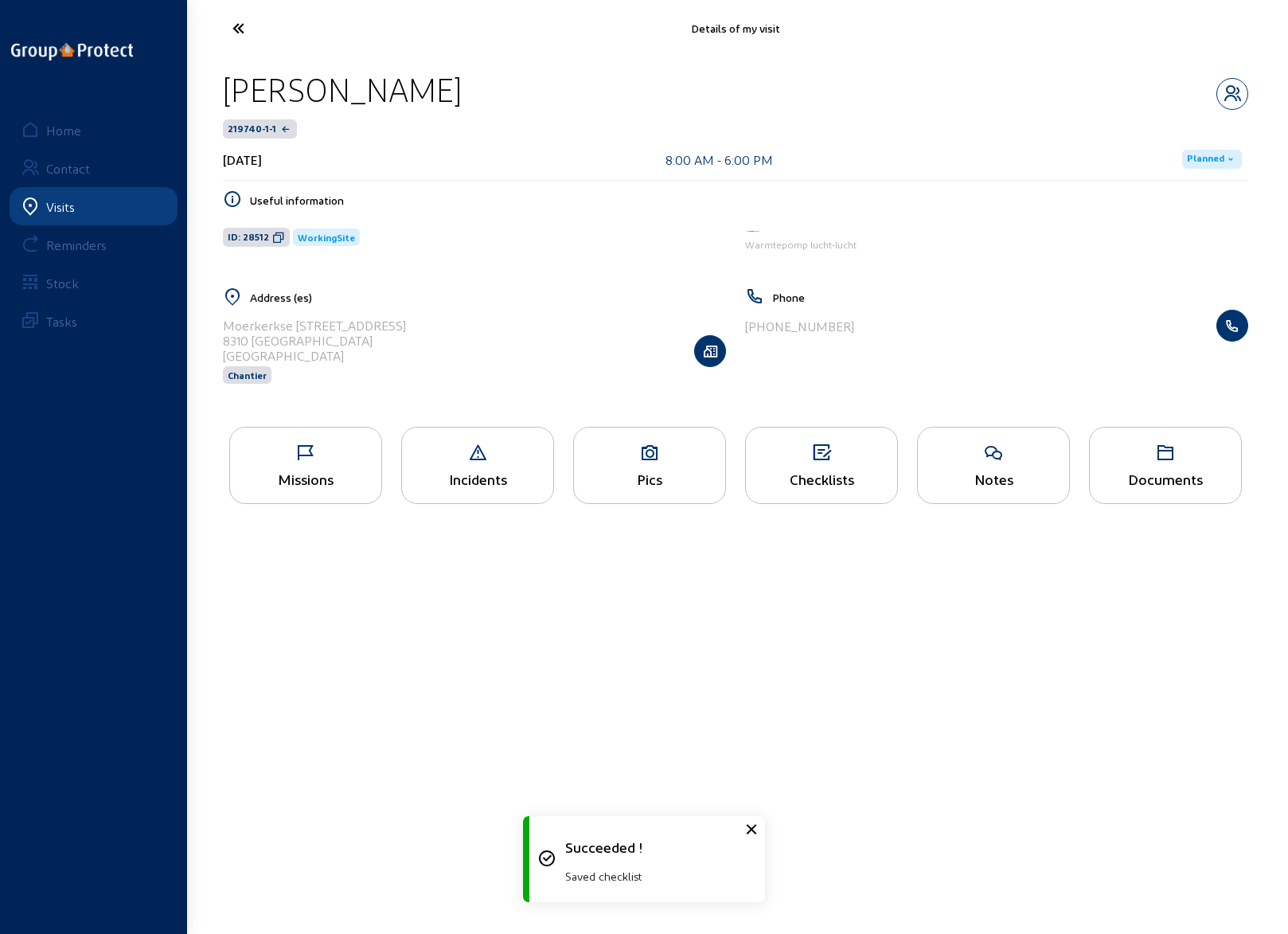
click at [288, 487] on div "Missions" at bounding box center [305, 465] width 153 height 78
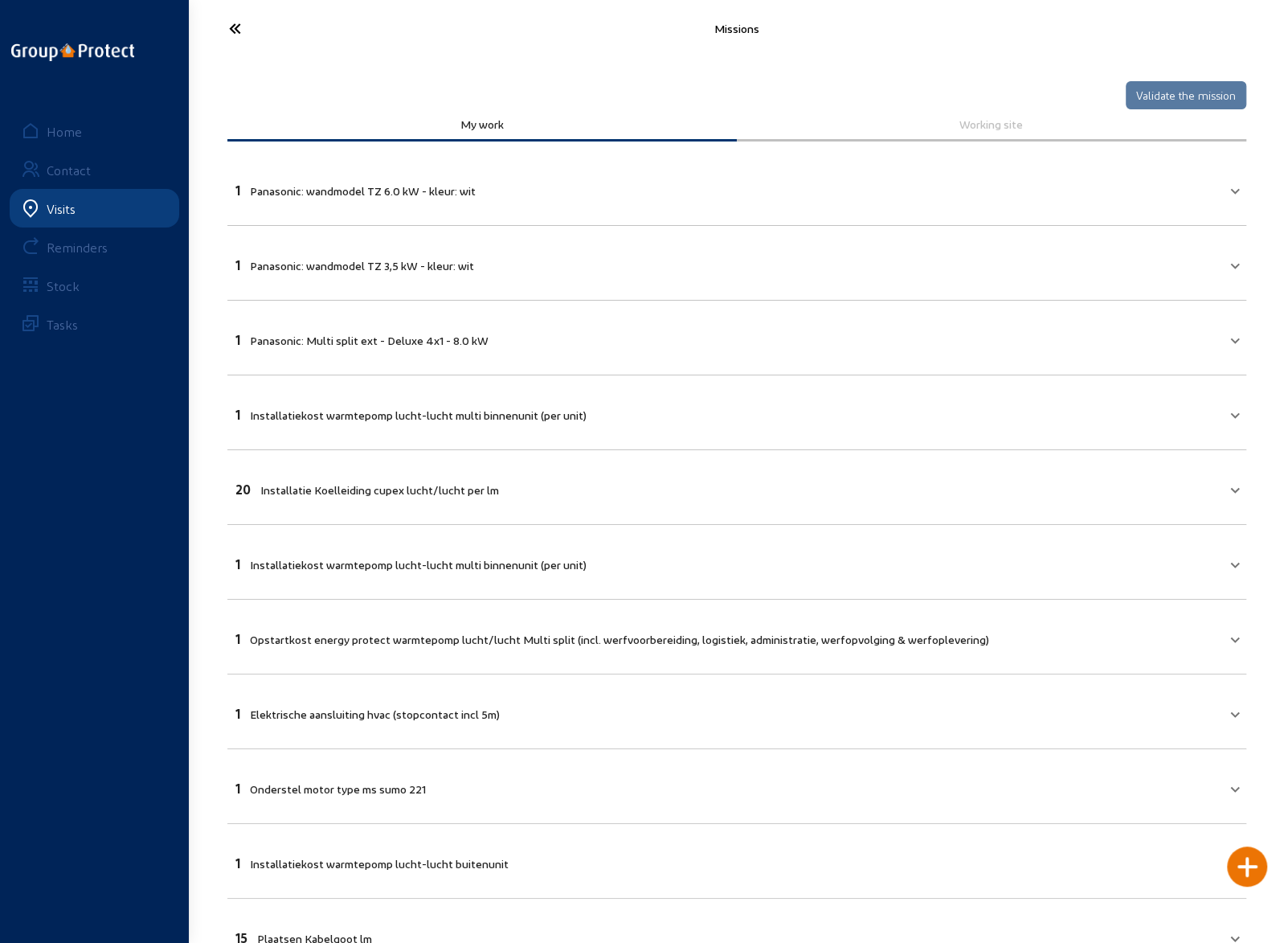
click at [232, 33] on icon at bounding box center [295, 28] width 148 height 28
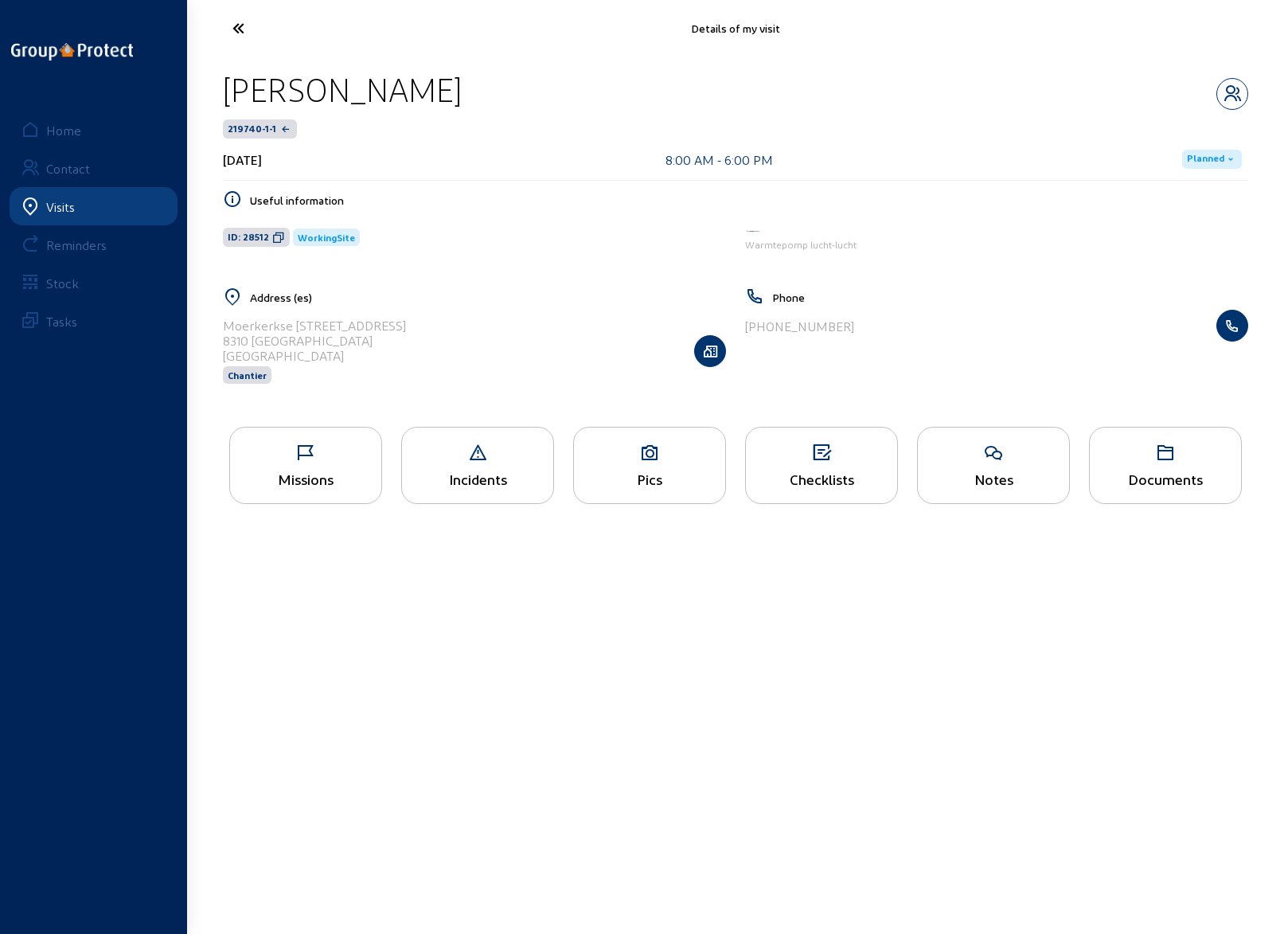
click at [658, 467] on div "Pics" at bounding box center [649, 465] width 153 height 78
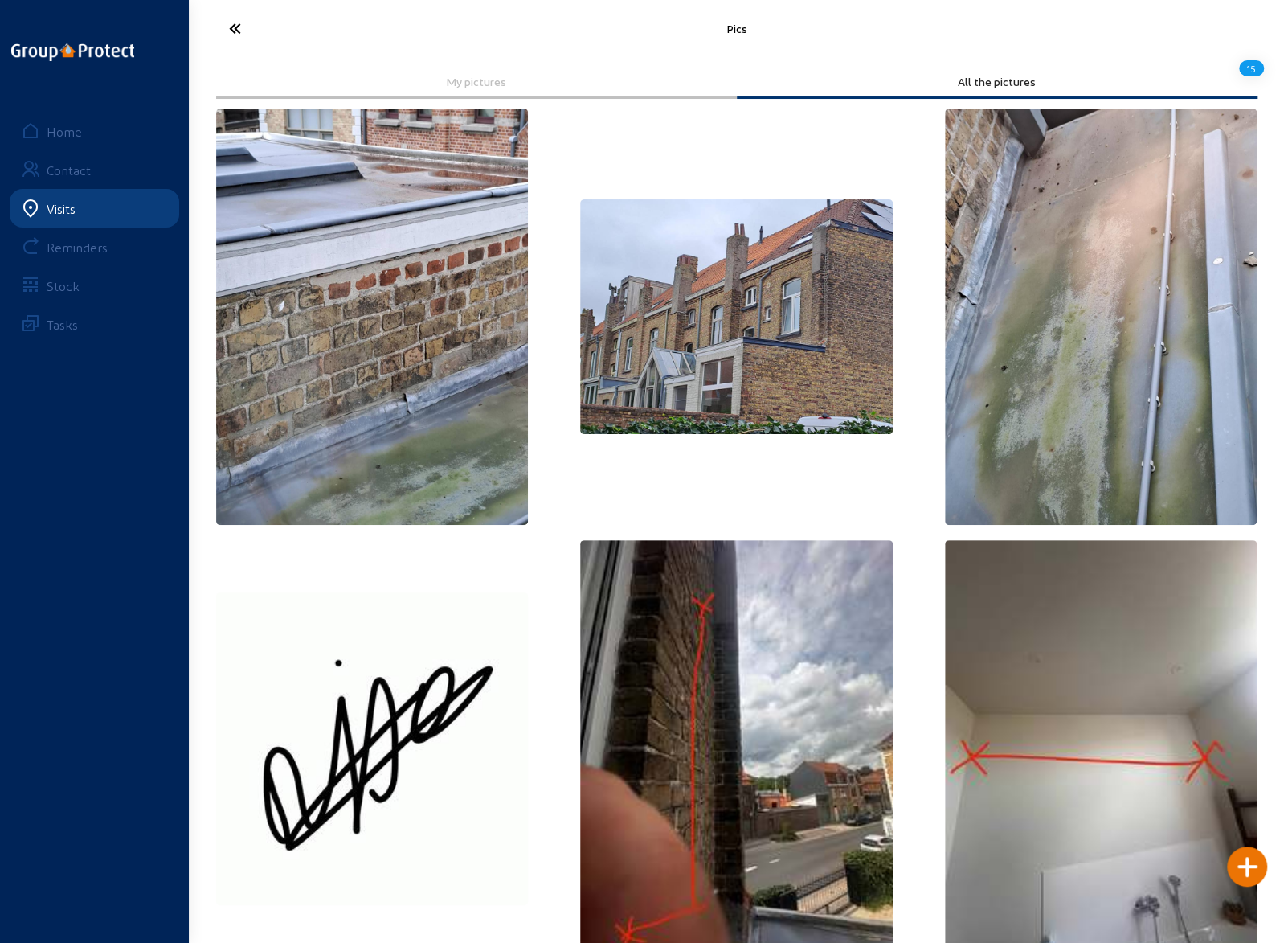
click at [236, 28] on icon at bounding box center [295, 28] width 148 height 28
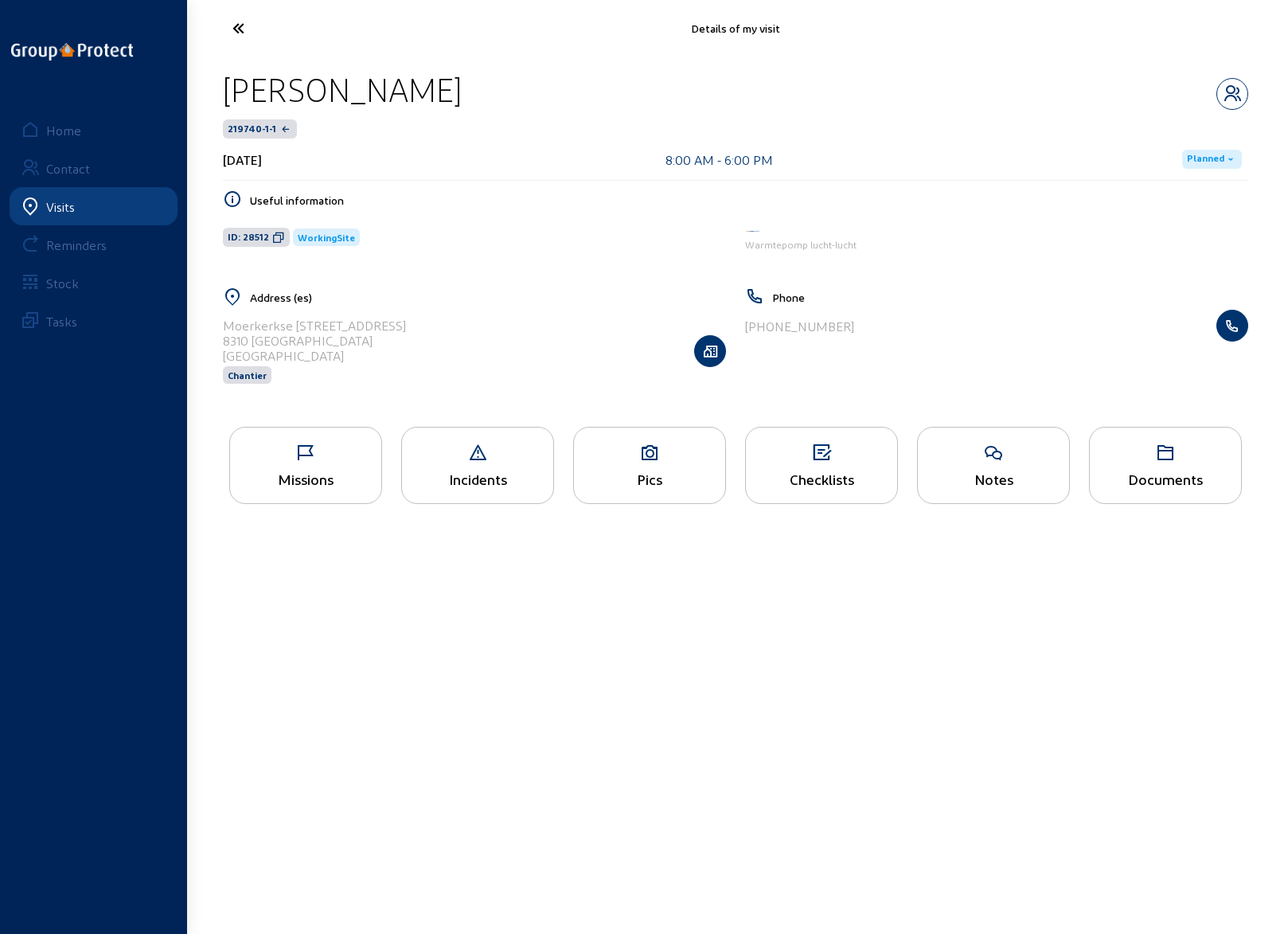
click at [238, 31] on icon at bounding box center [298, 28] width 147 height 28
